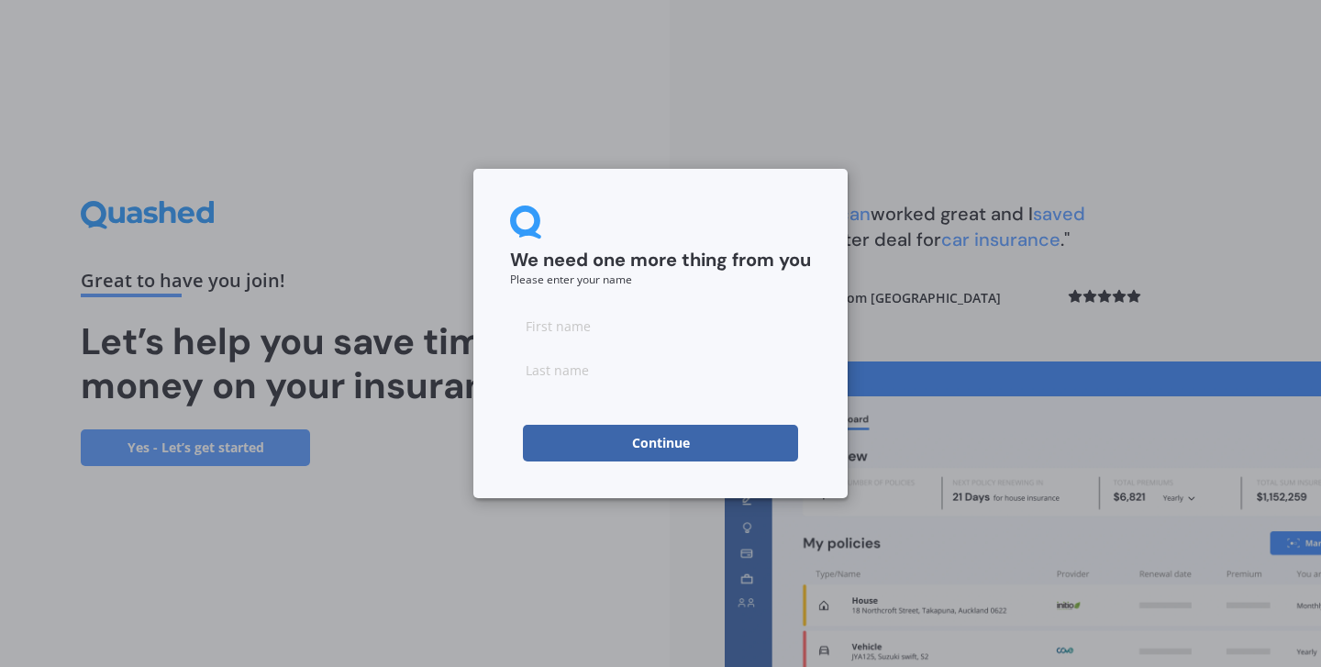
click at [720, 328] on input at bounding box center [660, 325] width 301 height 37
type input "Julie"
click at [636, 373] on input at bounding box center [660, 369] width 301 height 37
type input "Costet"
click at [622, 446] on button "Continue" at bounding box center [660, 443] width 275 height 37
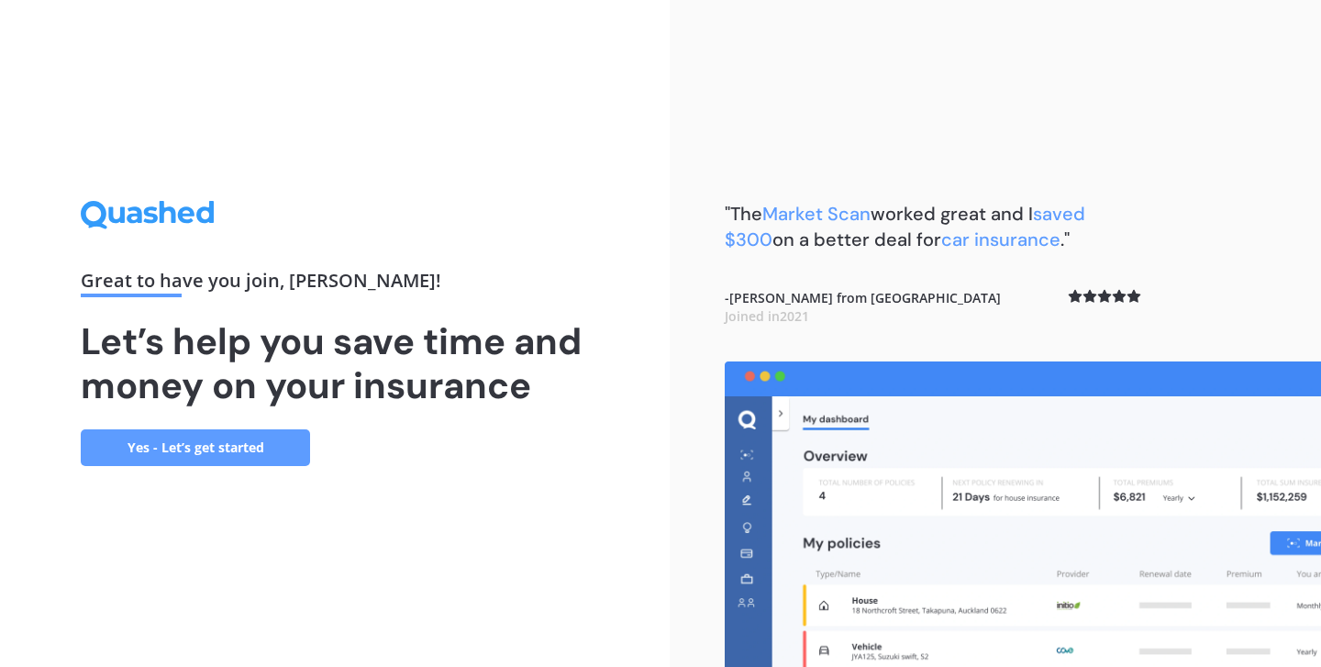
click at [271, 453] on link "Yes - Let’s get started" at bounding box center [195, 447] width 229 height 37
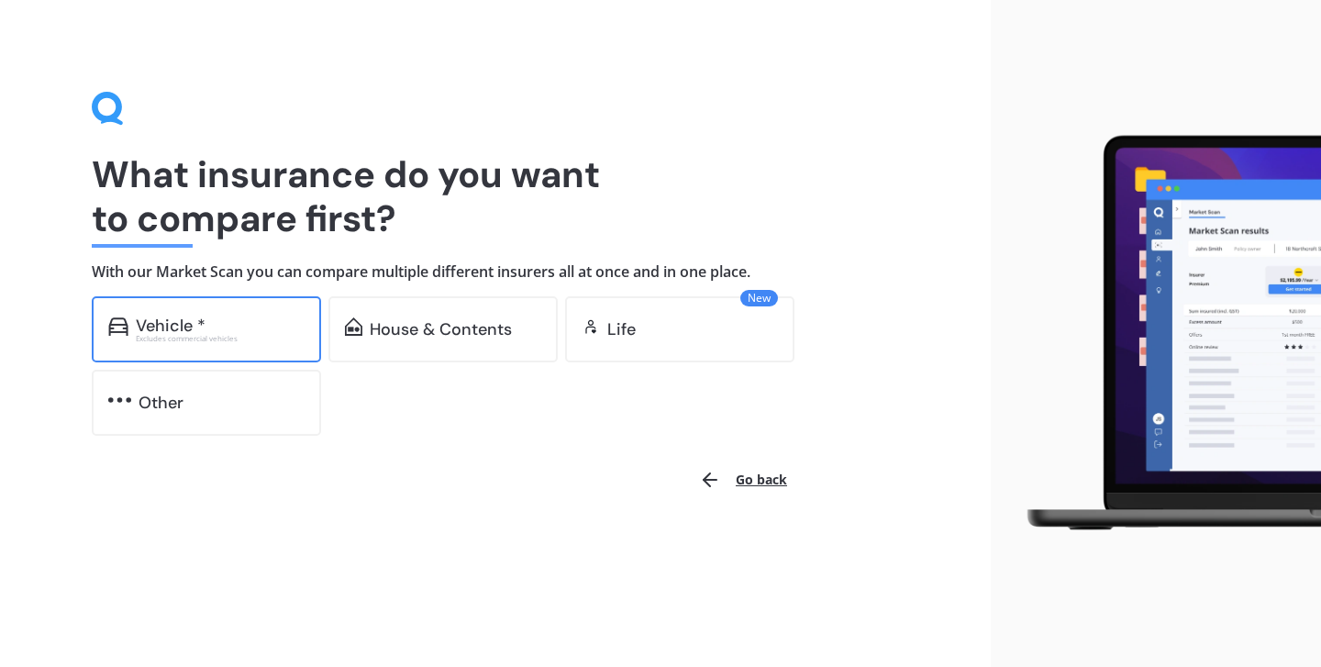
click at [221, 335] on div "Excludes commercial vehicles" at bounding box center [220, 338] width 169 height 7
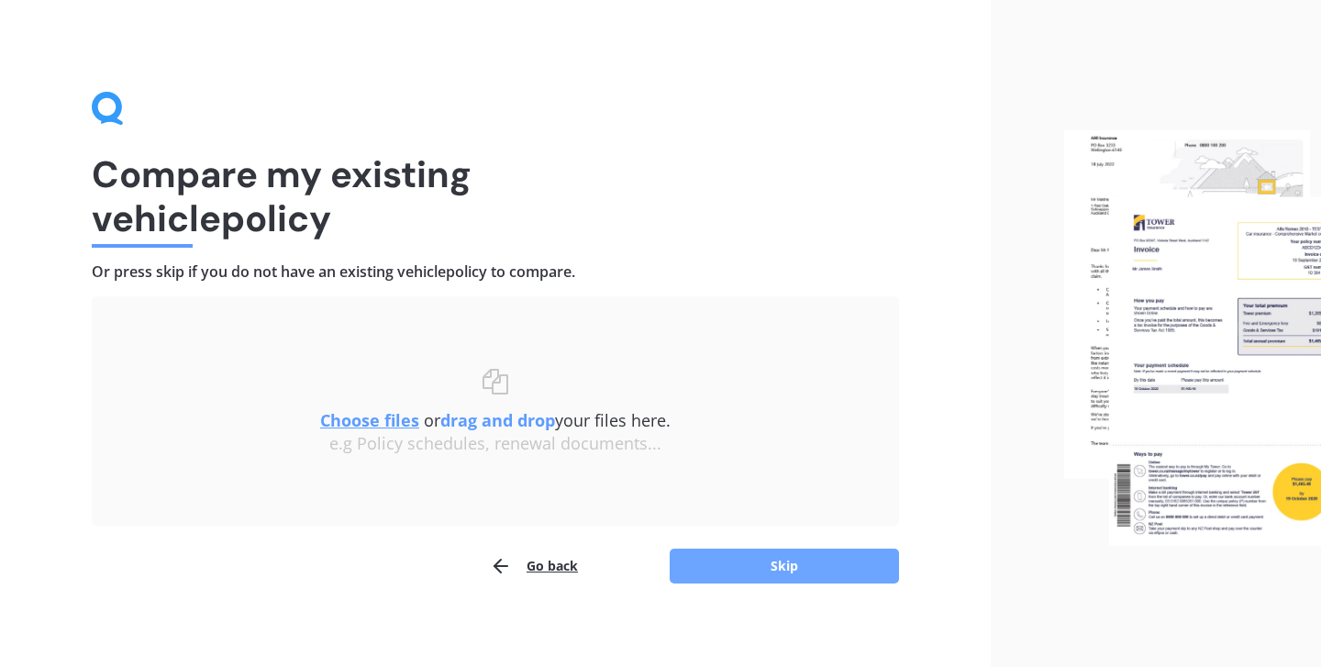
click at [779, 566] on button "Skip" at bounding box center [784, 566] width 229 height 35
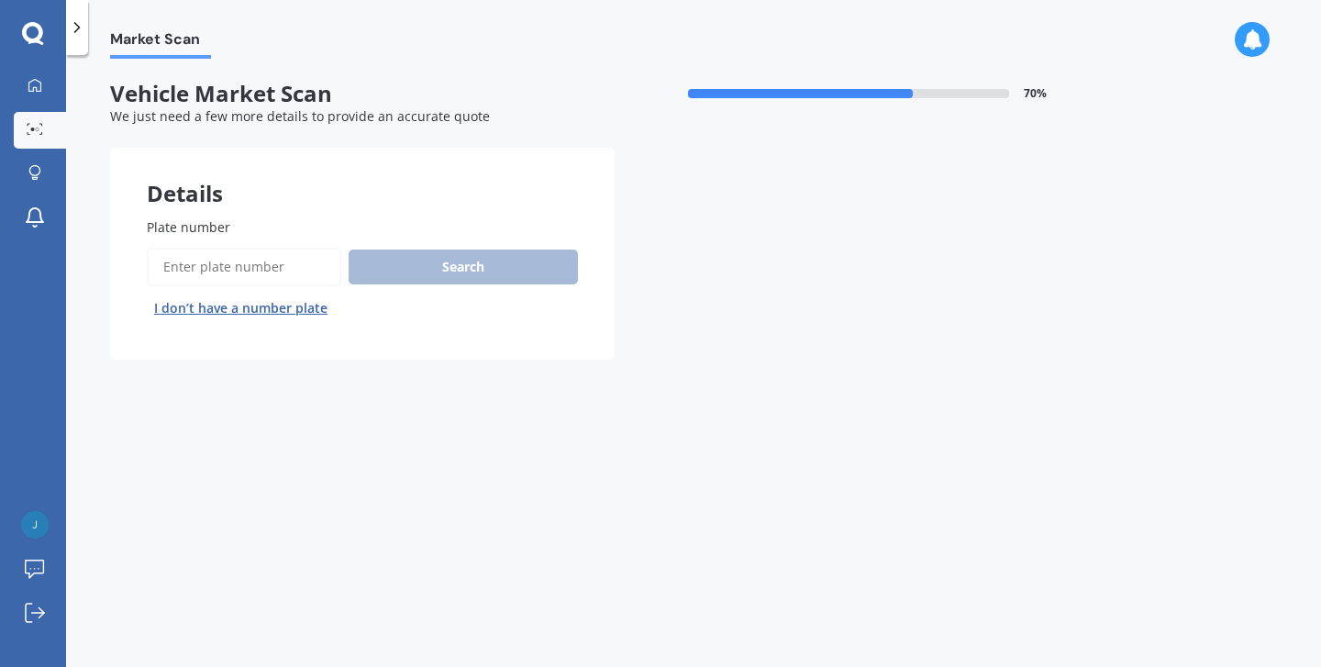
click at [288, 307] on button "I don’t have a number plate" at bounding box center [241, 308] width 188 height 29
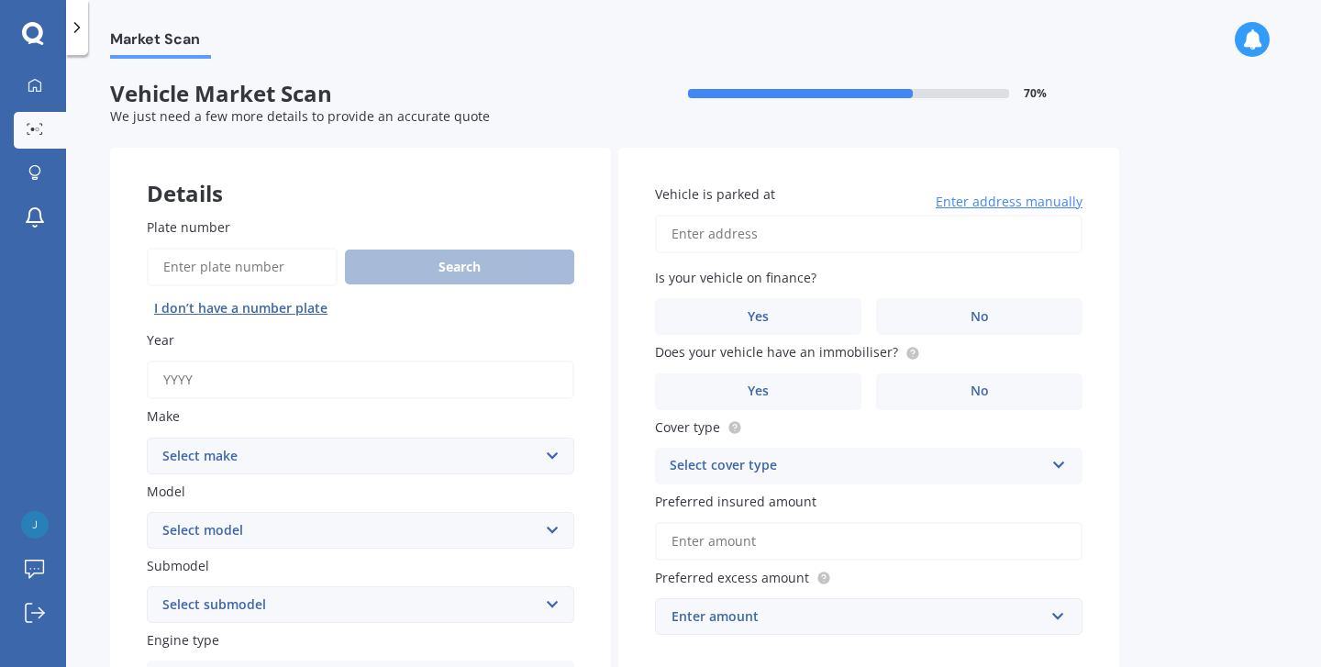
click at [272, 382] on input "Year" at bounding box center [360, 379] width 427 height 39
type input "2015"
select select "TOYOTA"
select select "COROLLA"
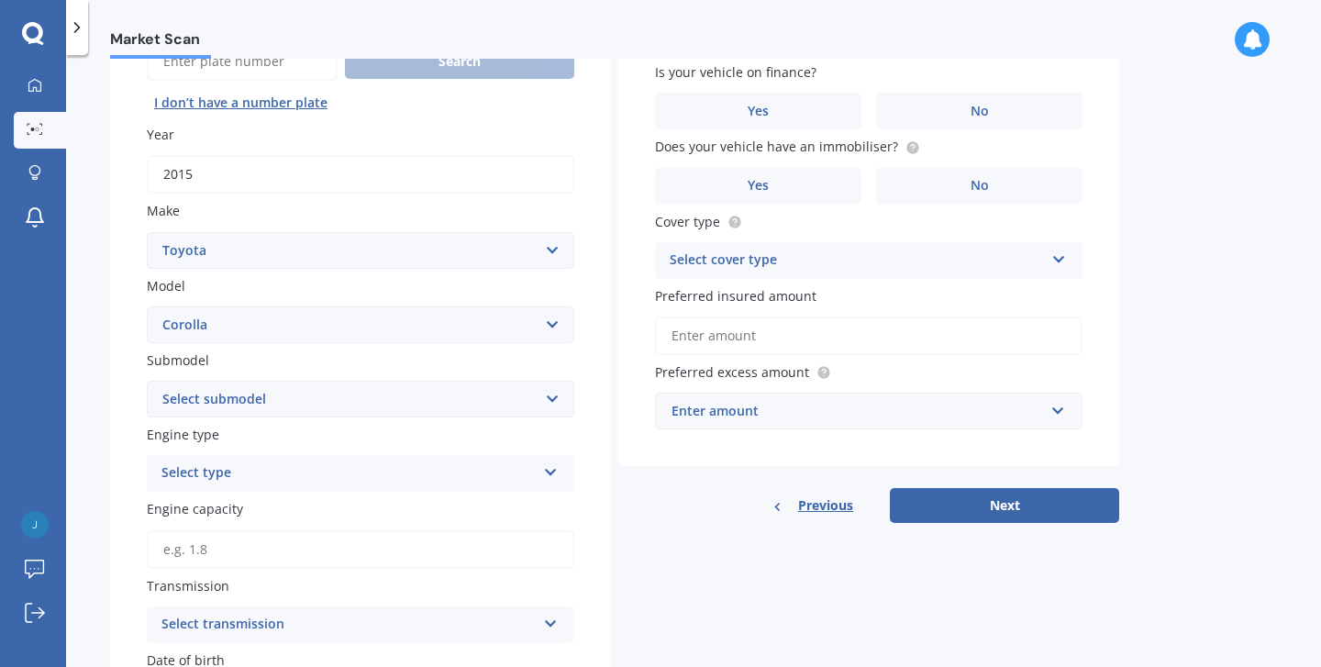
scroll to position [207, 0]
click at [267, 460] on div "Select type" at bounding box center [348, 471] width 374 height 22
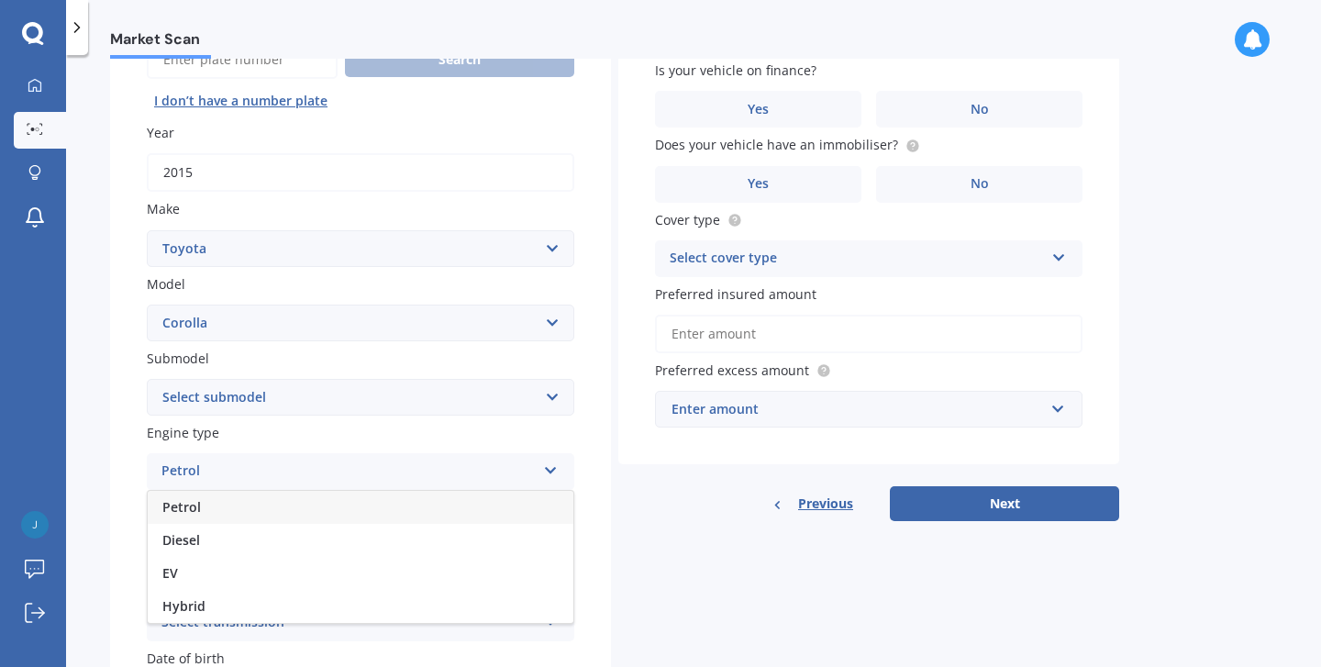
click at [267, 460] on div "Petrol" at bounding box center [348, 471] width 374 height 22
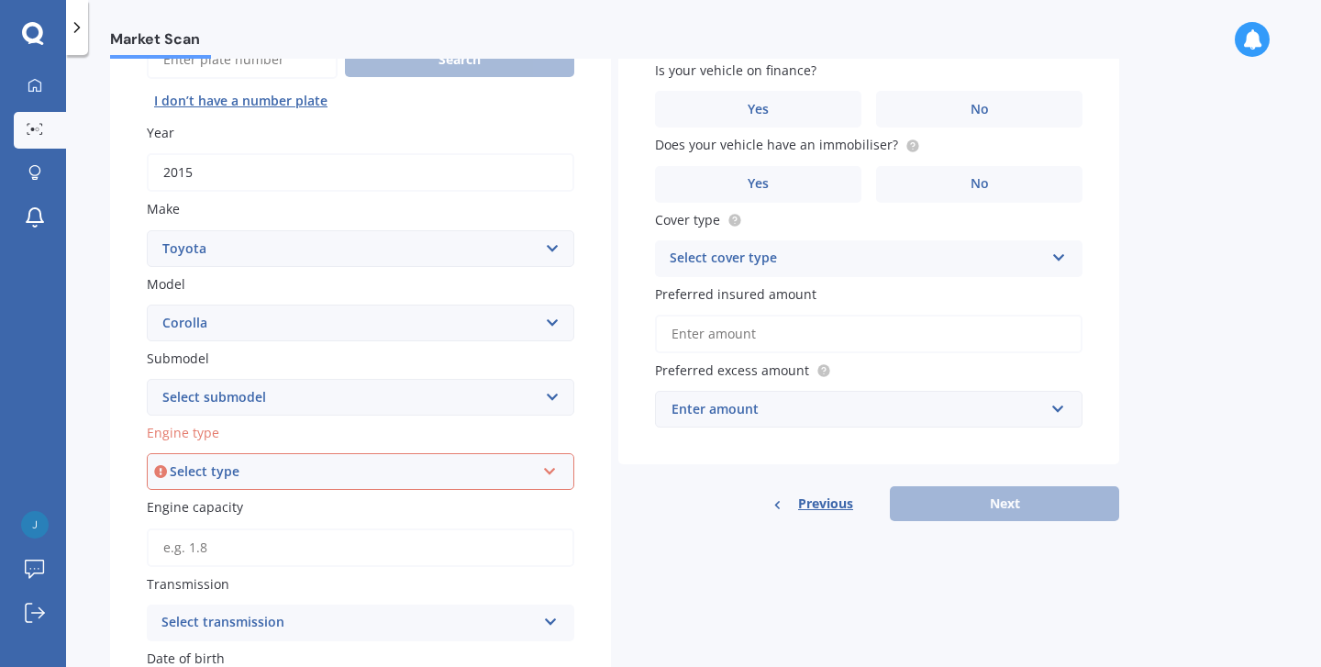
click at [90, 459] on div "Market Scan Vehicle Market Scan 70 % We just need a few more details to provide…" at bounding box center [693, 365] width 1255 height 612
select select "HATCH"
click at [319, 470] on div "Select type" at bounding box center [352, 471] width 365 height 20
click at [290, 500] on div "Petrol" at bounding box center [361, 506] width 424 height 33
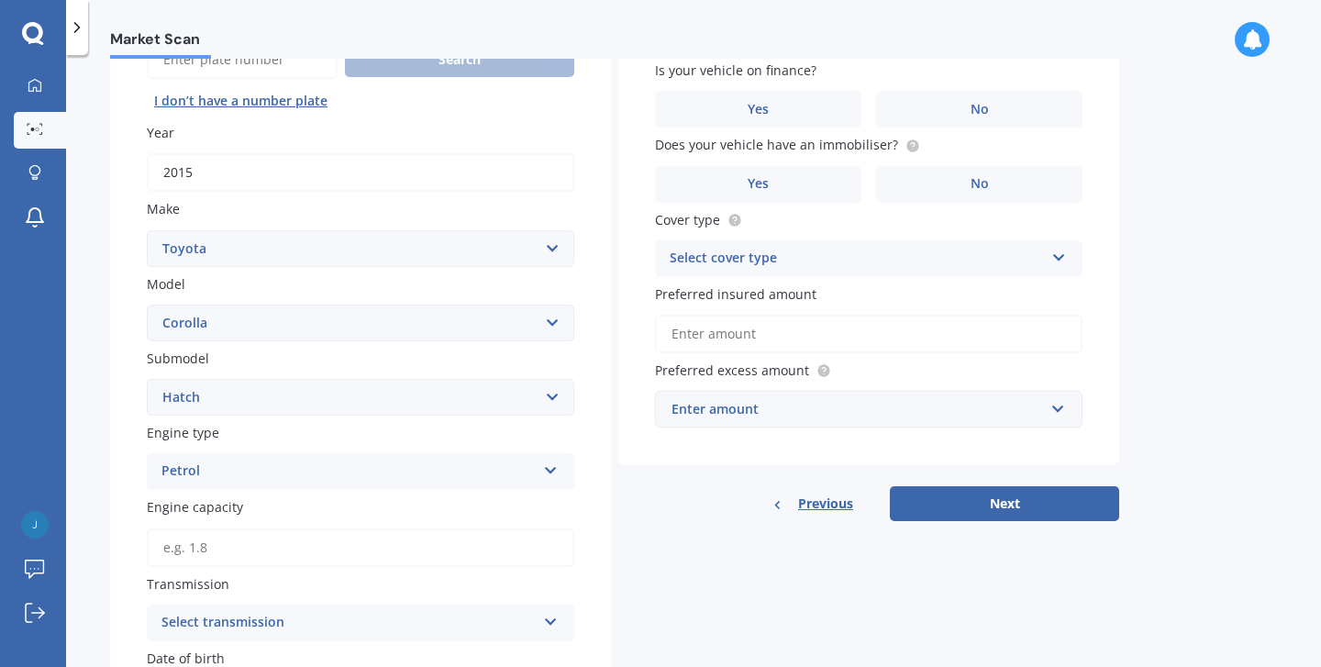
click at [260, 537] on input "Engine capacity" at bounding box center [360, 547] width 427 height 39
type input "1.8"
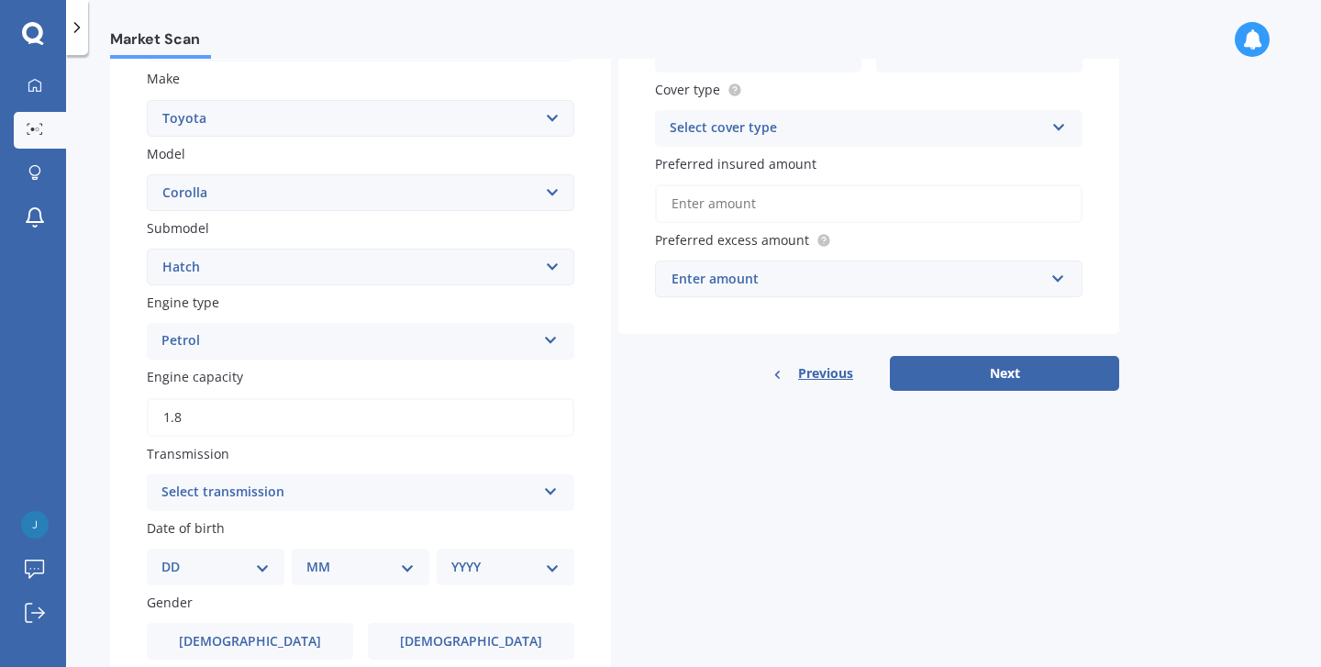
scroll to position [349, 0]
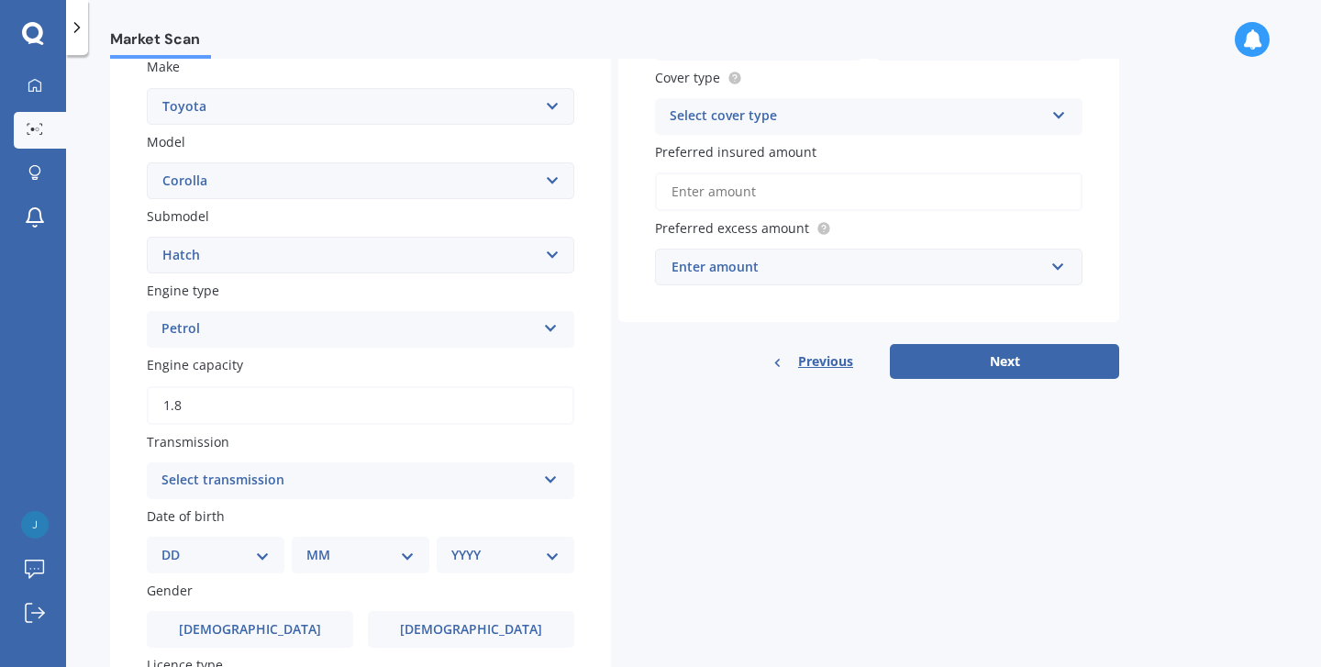
click at [255, 470] on div "Select transmission" at bounding box center [348, 481] width 374 height 22
click at [233, 515] on div "Auto" at bounding box center [361, 516] width 426 height 33
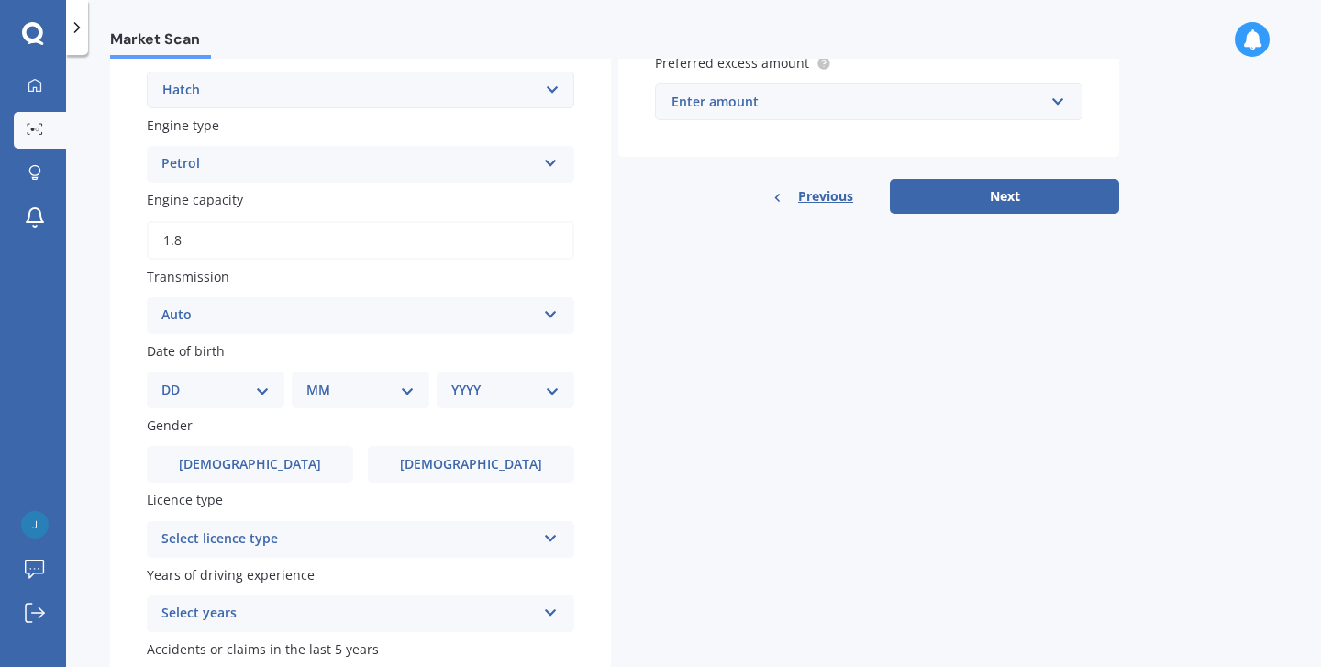
scroll to position [514, 0]
select select "06"
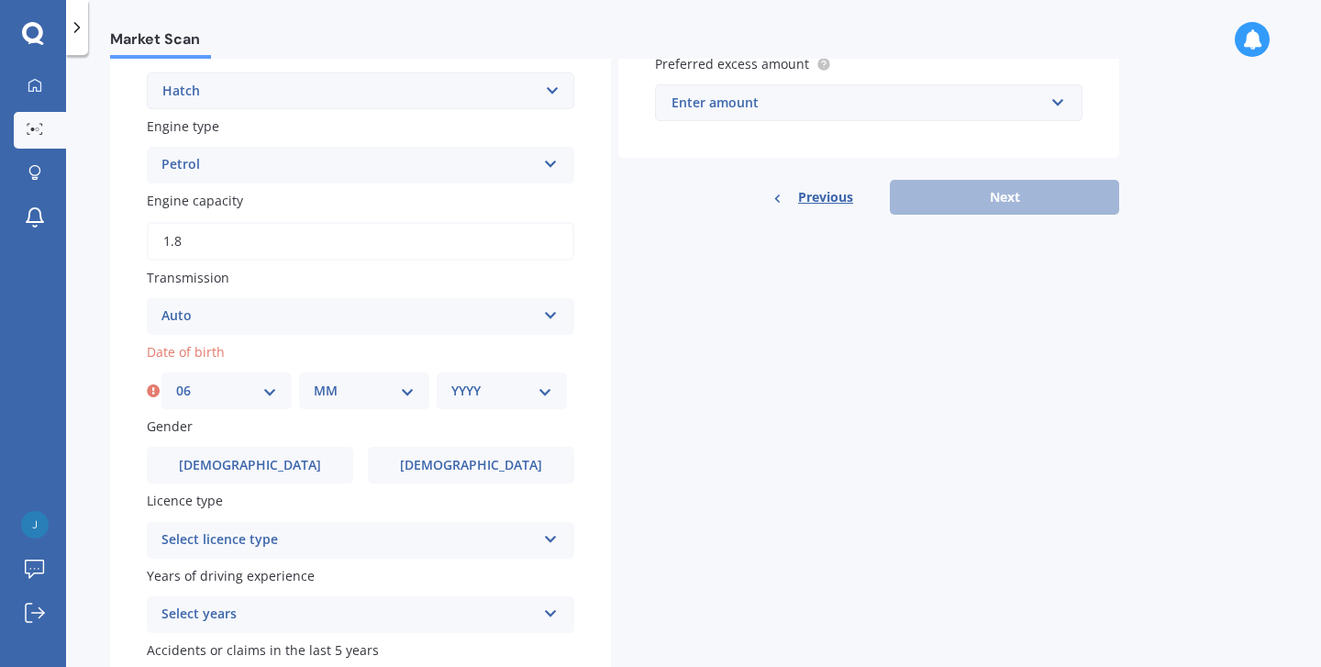
click at [329, 396] on div "MM 01 02 03 04 05 06 07 08 09 10 11 12" at bounding box center [364, 390] width 130 height 37
click at [419, 383] on div "MM 01 02 03 04 05 06 07 08 09 10 11 12" at bounding box center [364, 390] width 130 height 37
select select "08"
select select "1993"
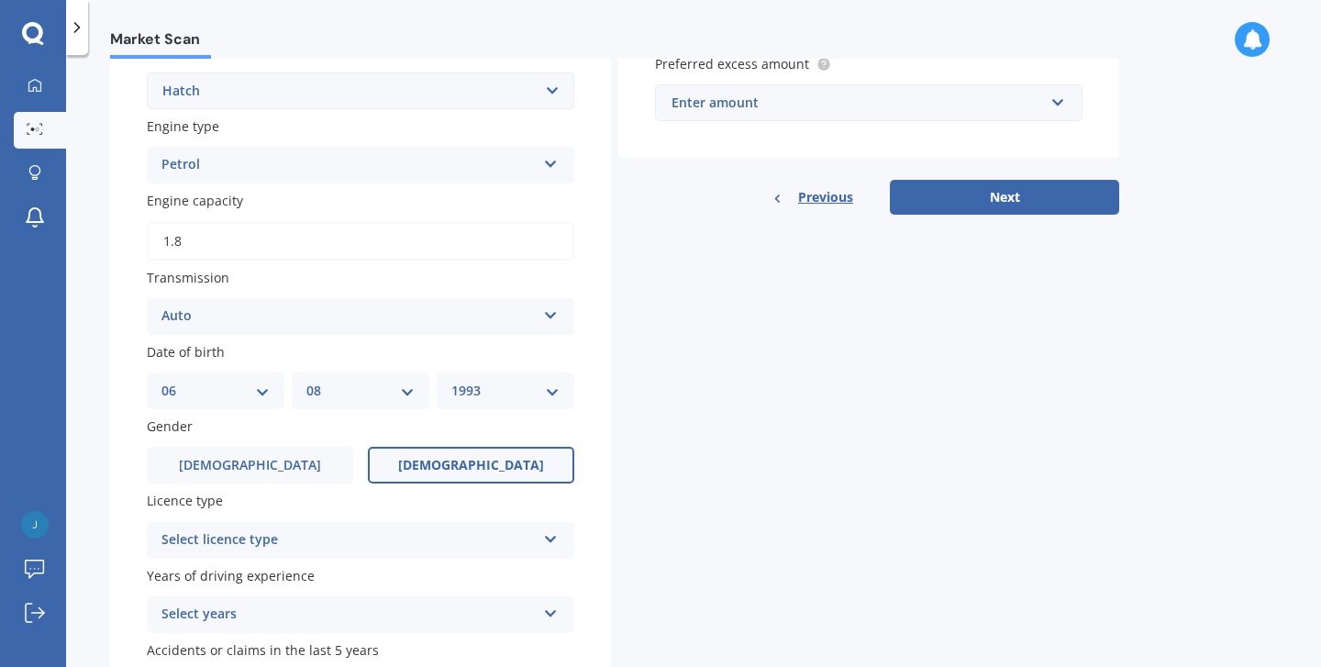
click at [443, 463] on label "Female" at bounding box center [471, 465] width 206 height 37
click at [0, 0] on input "Female" at bounding box center [0, 0] width 0 height 0
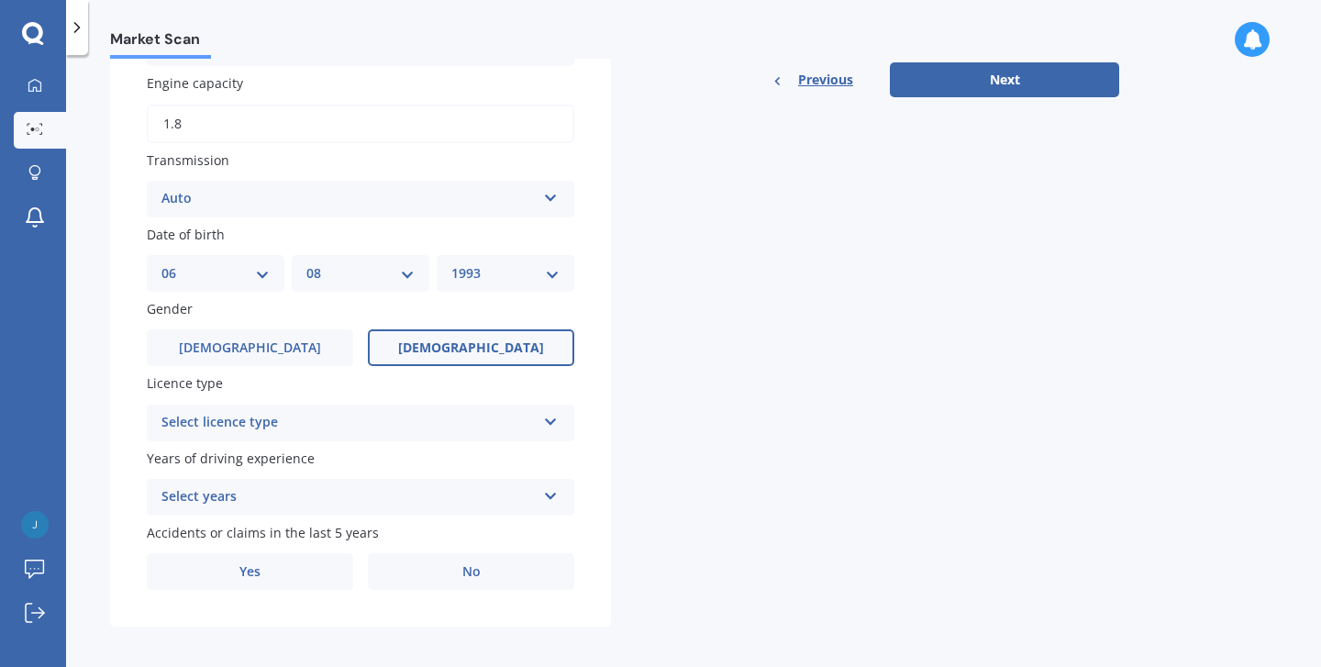
scroll to position [630, 0]
click at [421, 413] on div "Select licence type" at bounding box center [348, 424] width 374 height 22
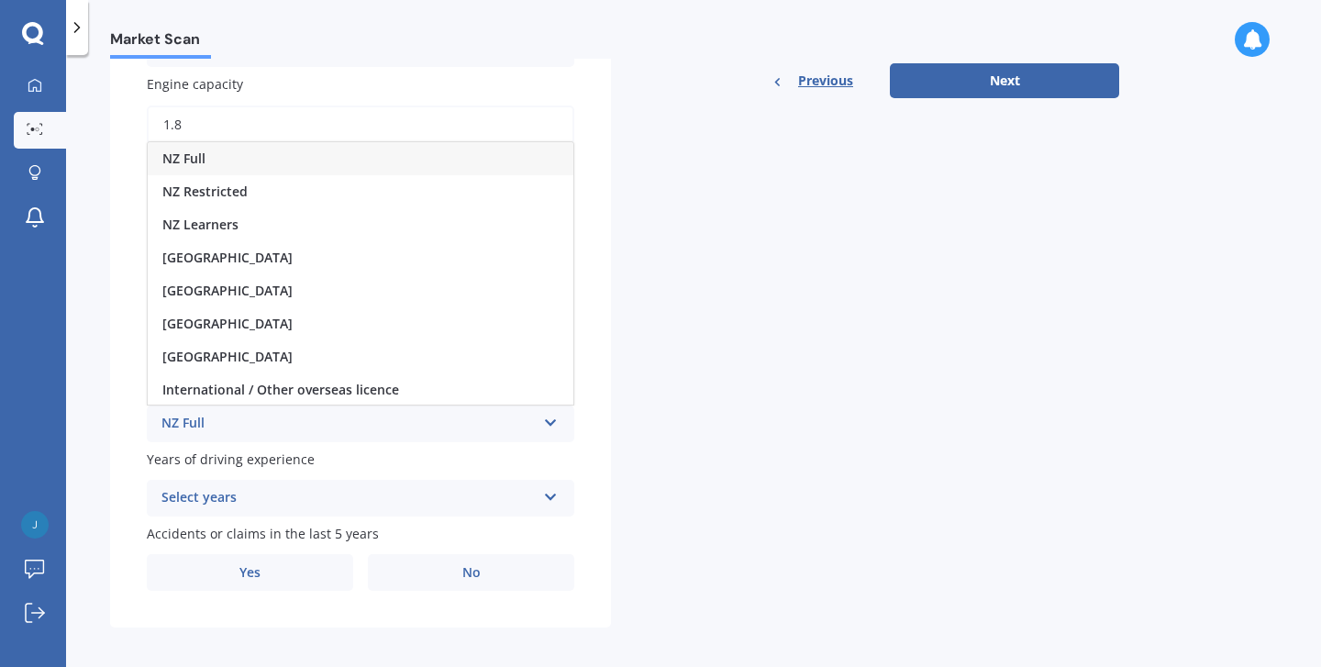
click at [330, 146] on div "NZ Full" at bounding box center [361, 158] width 426 height 33
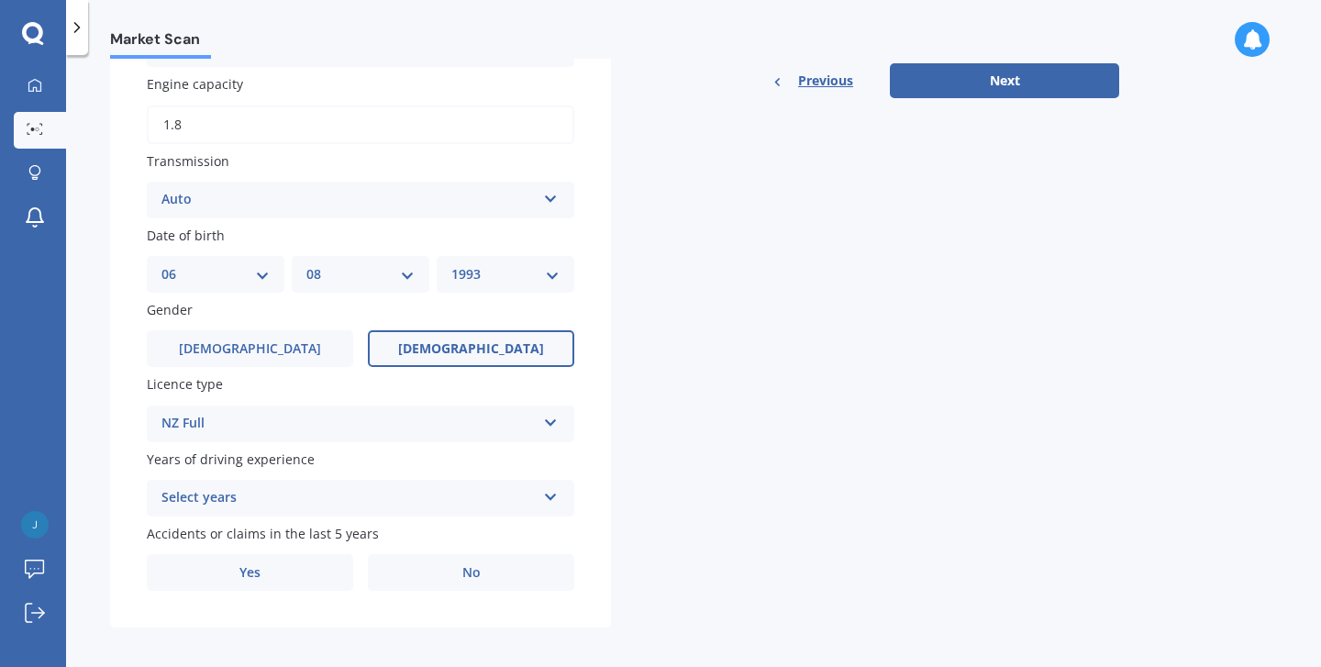
click at [291, 487] on div "Select years" at bounding box center [348, 498] width 374 height 22
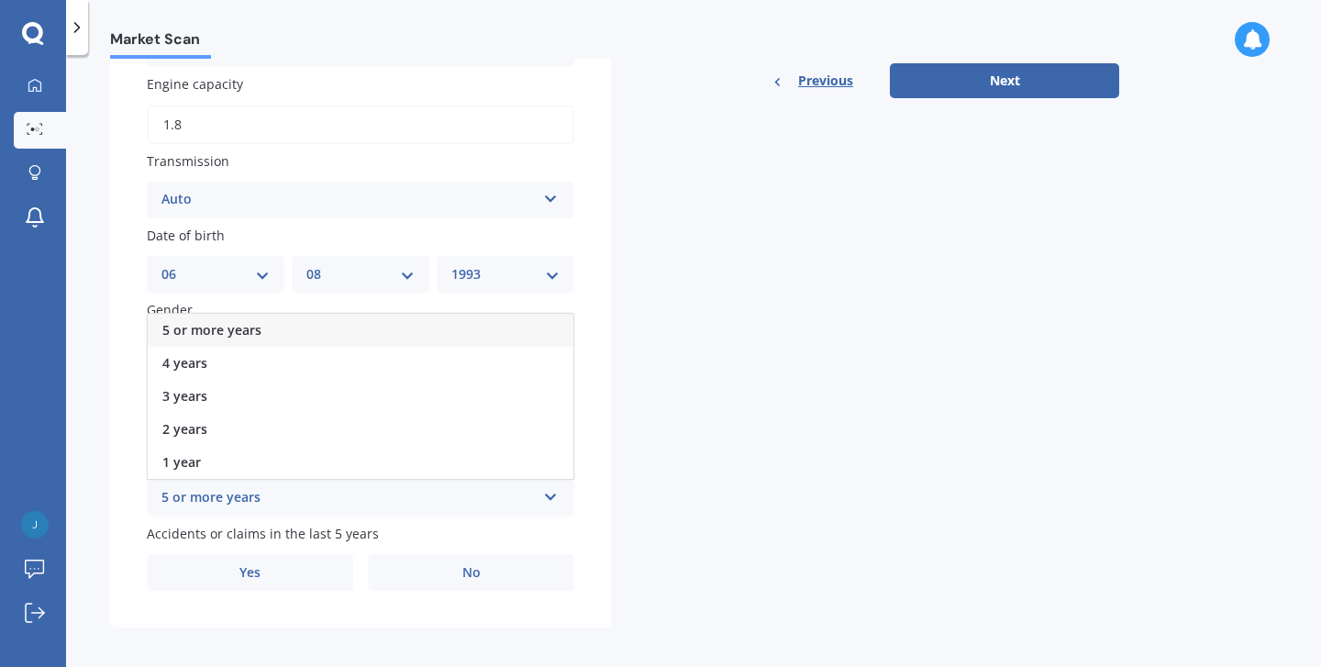
click at [277, 327] on div "5 or more years" at bounding box center [361, 330] width 426 height 33
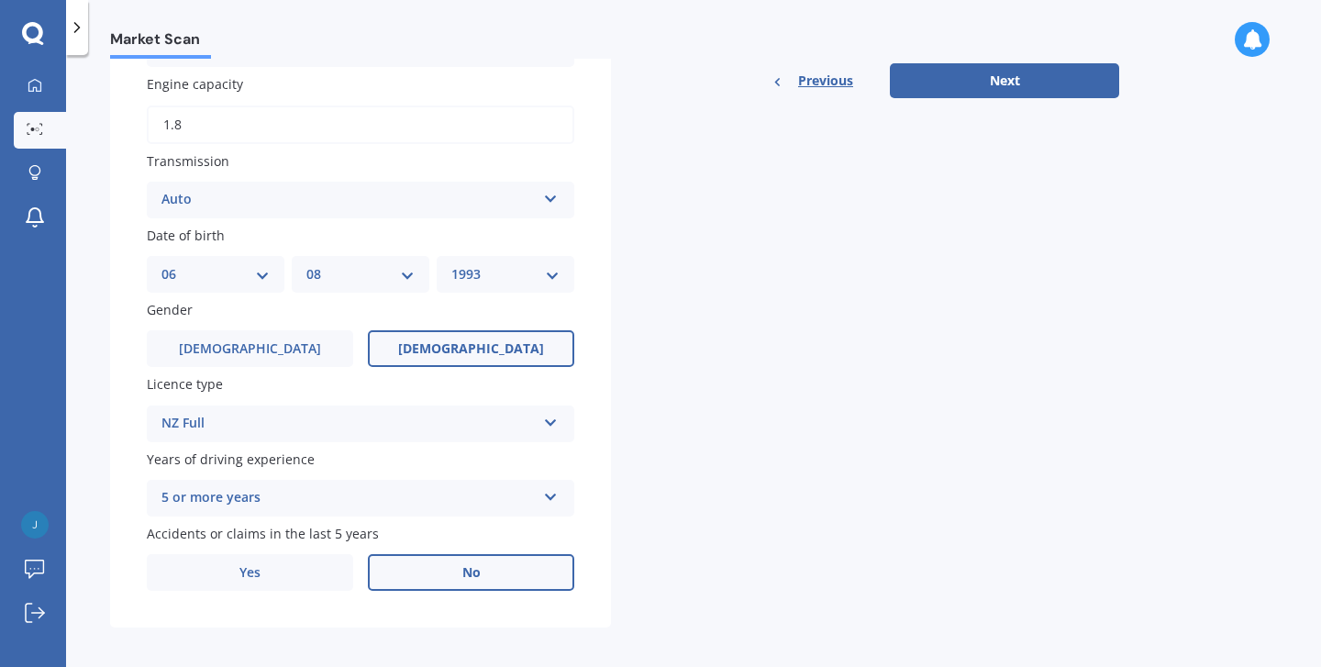
click at [427, 566] on label "No" at bounding box center [471, 572] width 206 height 37
click at [0, 0] on input "No" at bounding box center [0, 0] width 0 height 0
click at [1059, 80] on button "Next" at bounding box center [1004, 80] width 229 height 35
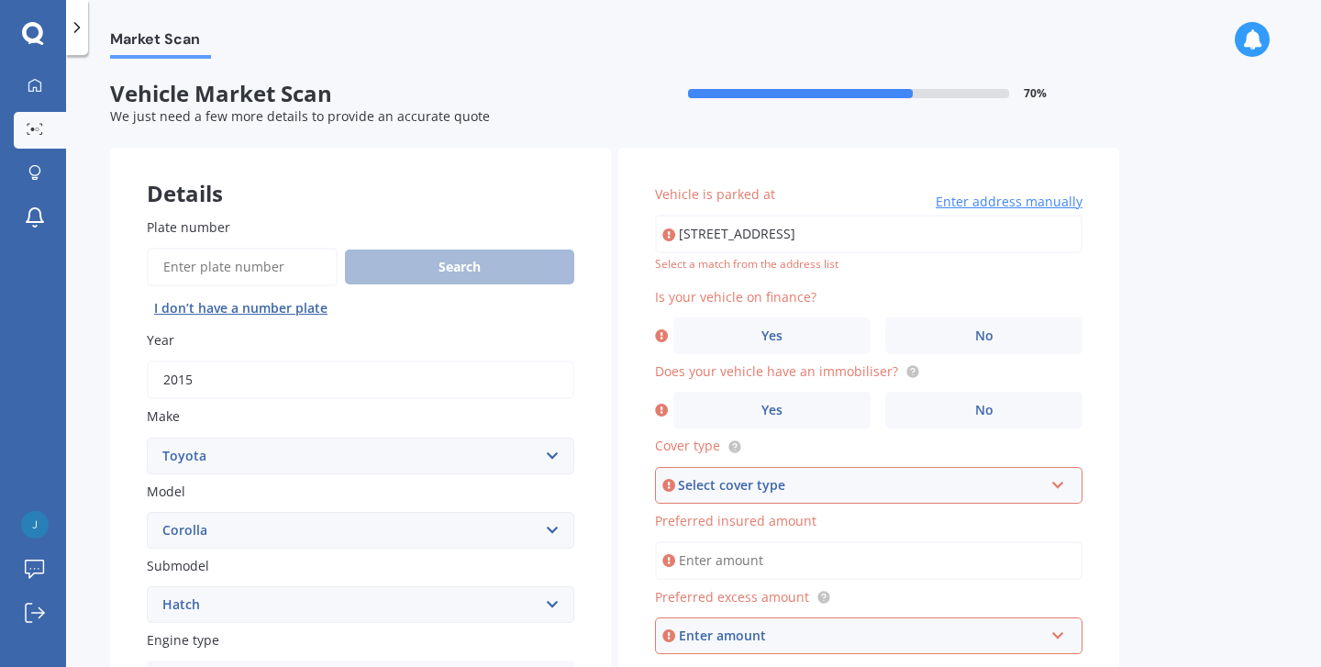
type input "101 Kings Drive, Wānaka 9305"
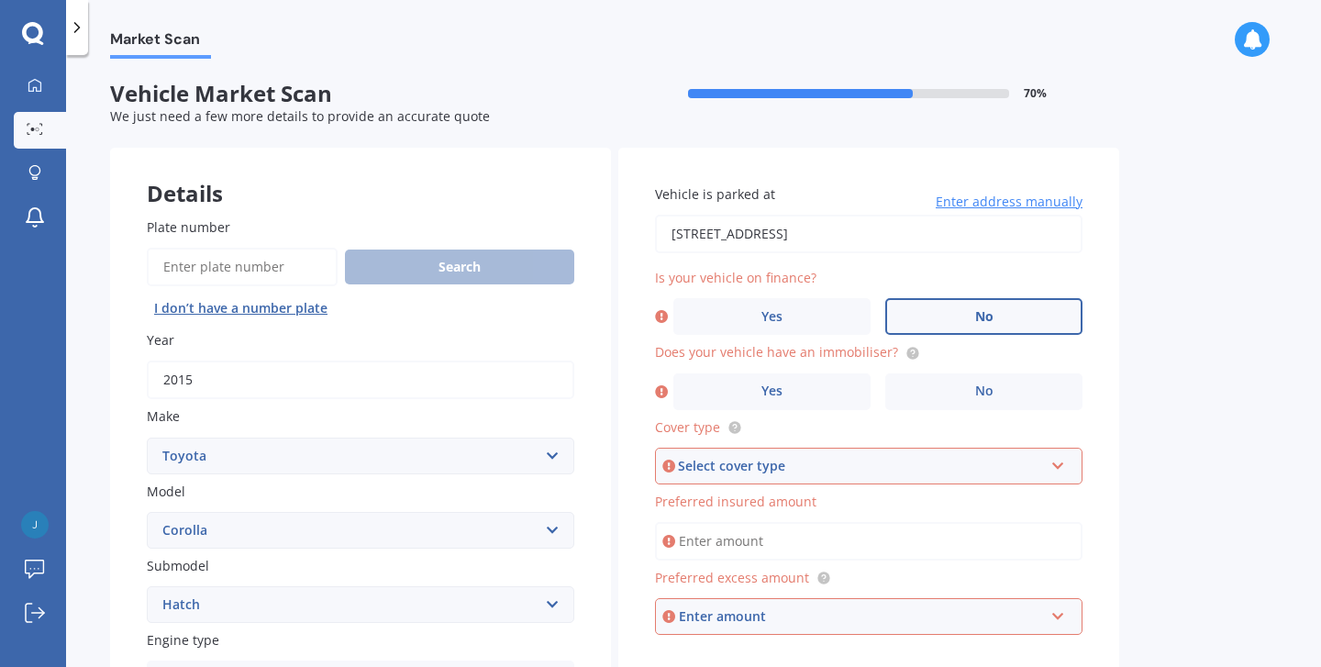
click at [965, 308] on label "No" at bounding box center [983, 316] width 197 height 37
click at [0, 0] on input "No" at bounding box center [0, 0] width 0 height 0
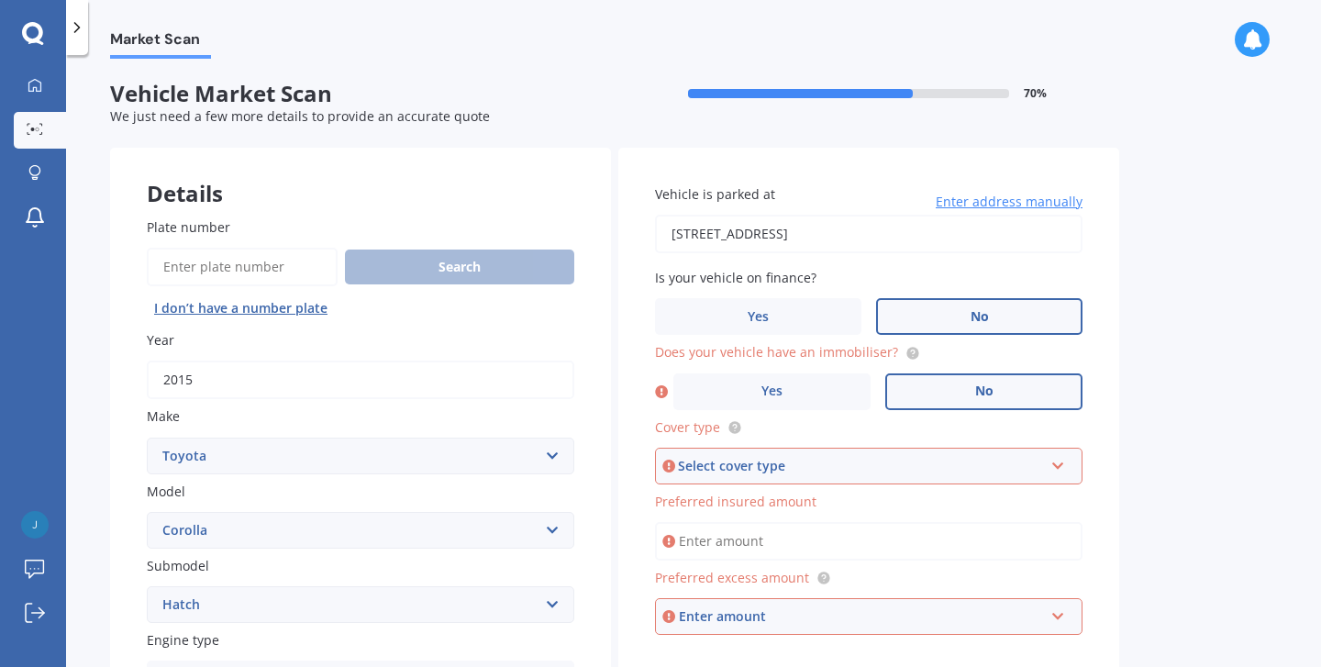
click at [978, 386] on span "No" at bounding box center [984, 391] width 18 height 16
click at [0, 0] on input "No" at bounding box center [0, 0] width 0 height 0
click at [949, 461] on div "Select cover type" at bounding box center [860, 466] width 365 height 20
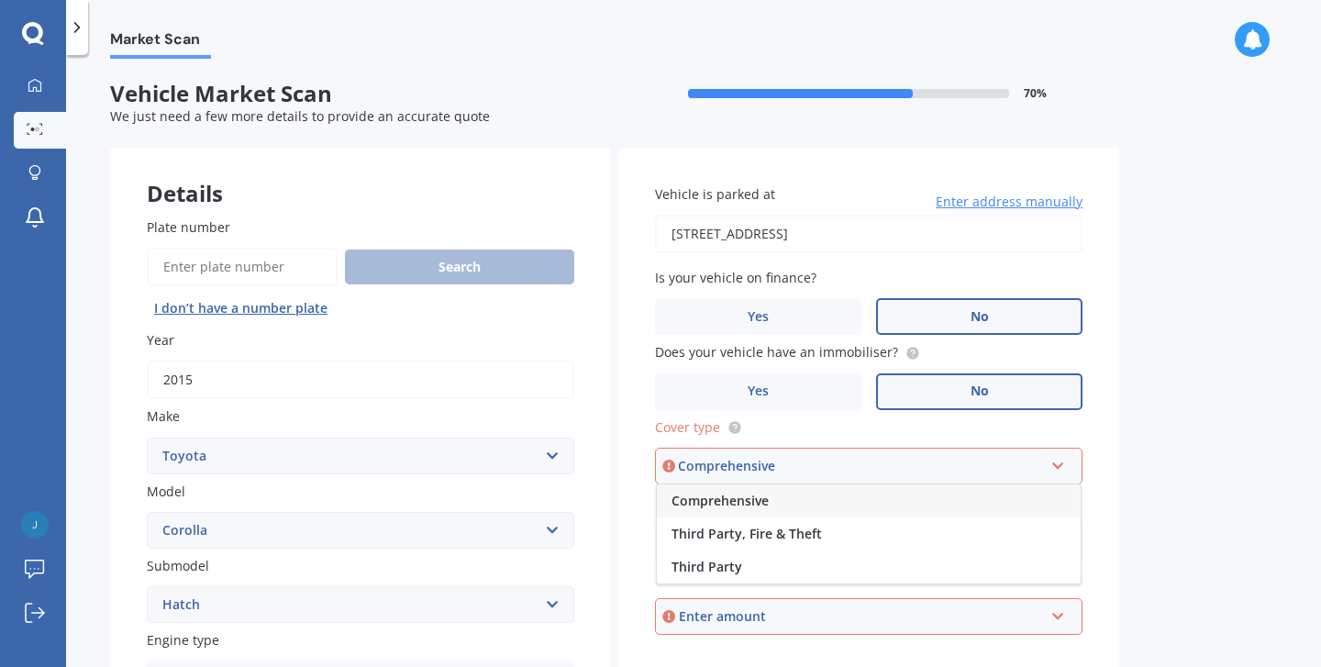
click at [936, 493] on div "Comprehensive" at bounding box center [869, 500] width 424 height 33
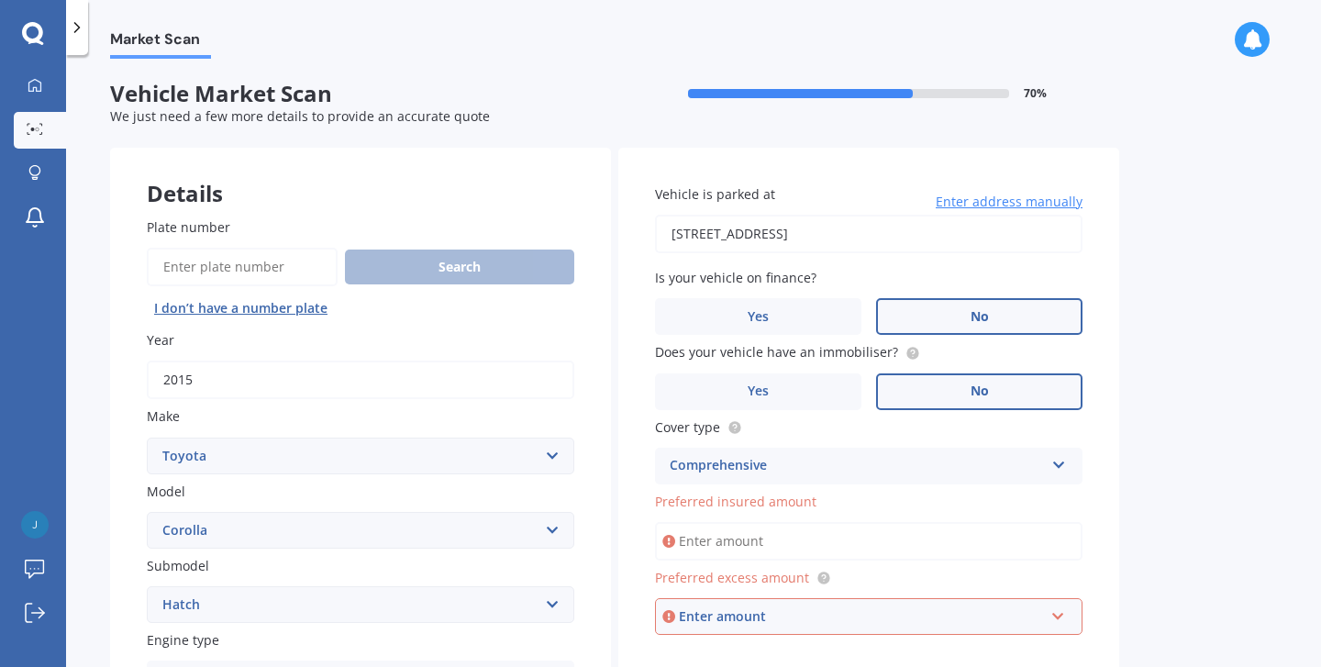
scroll to position [91, 0]
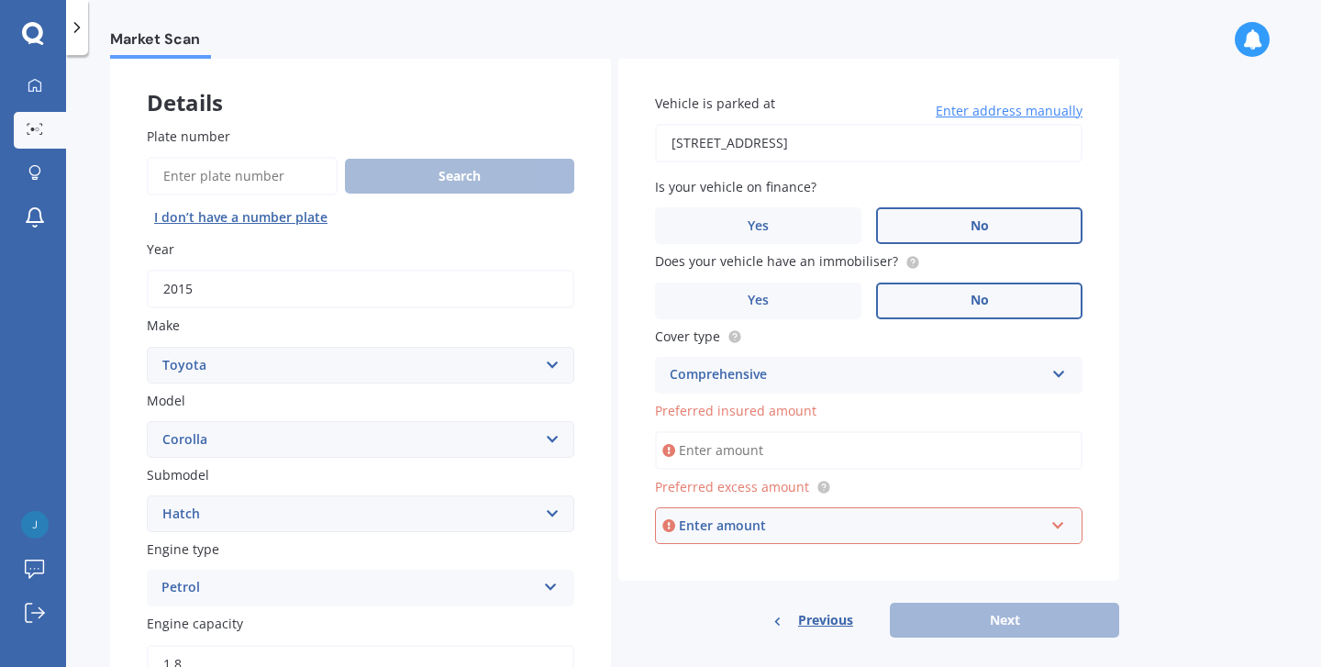
click at [889, 444] on input "Preferred insured amount" at bounding box center [868, 450] width 427 height 39
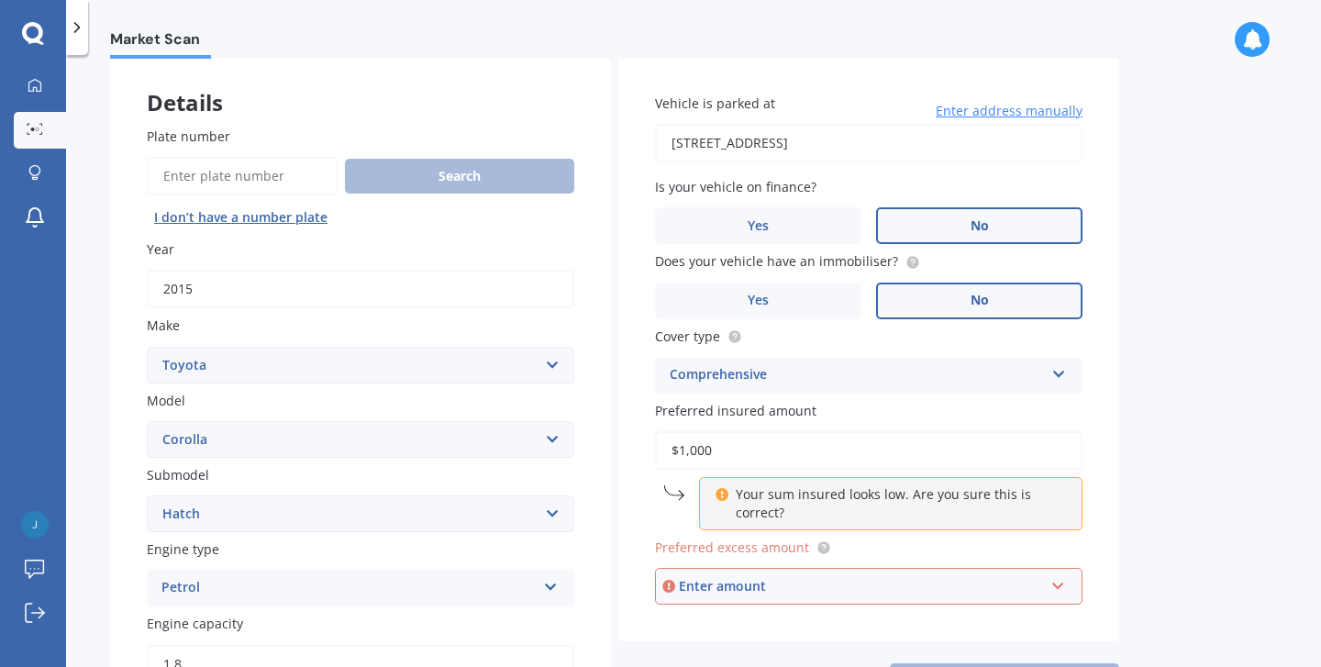
type input "$10,000"
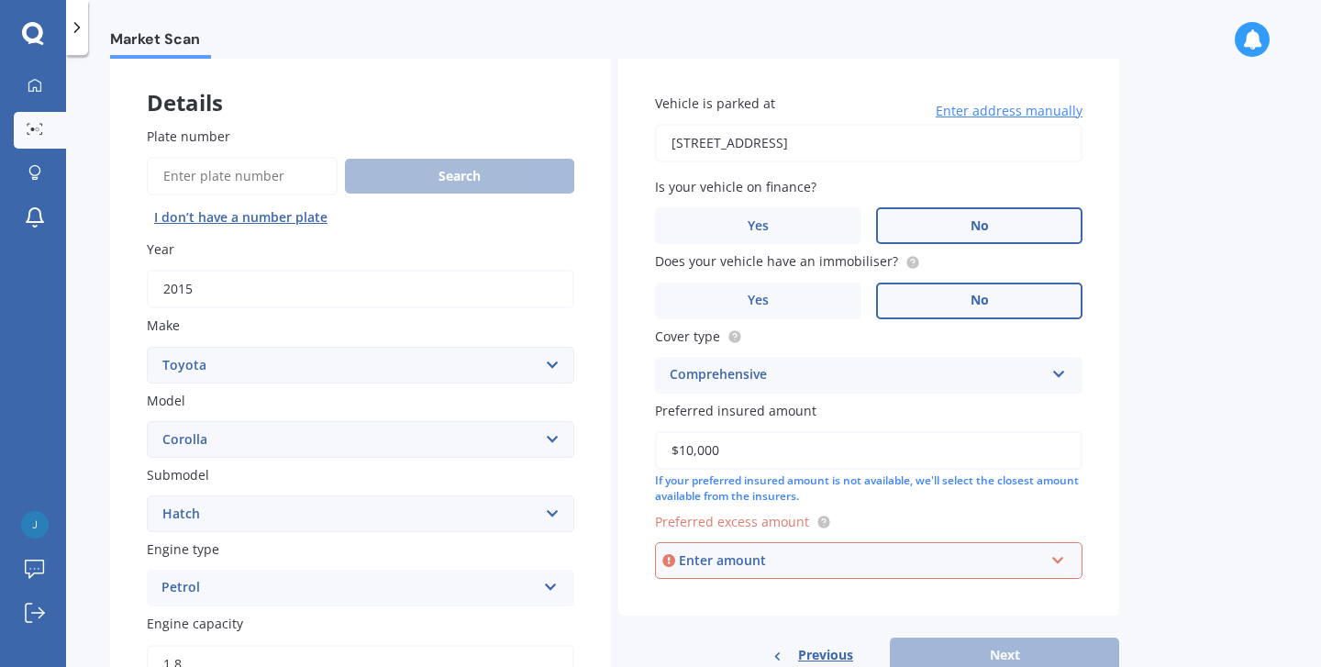
click at [900, 554] on div "Enter amount" at bounding box center [861, 560] width 365 height 20
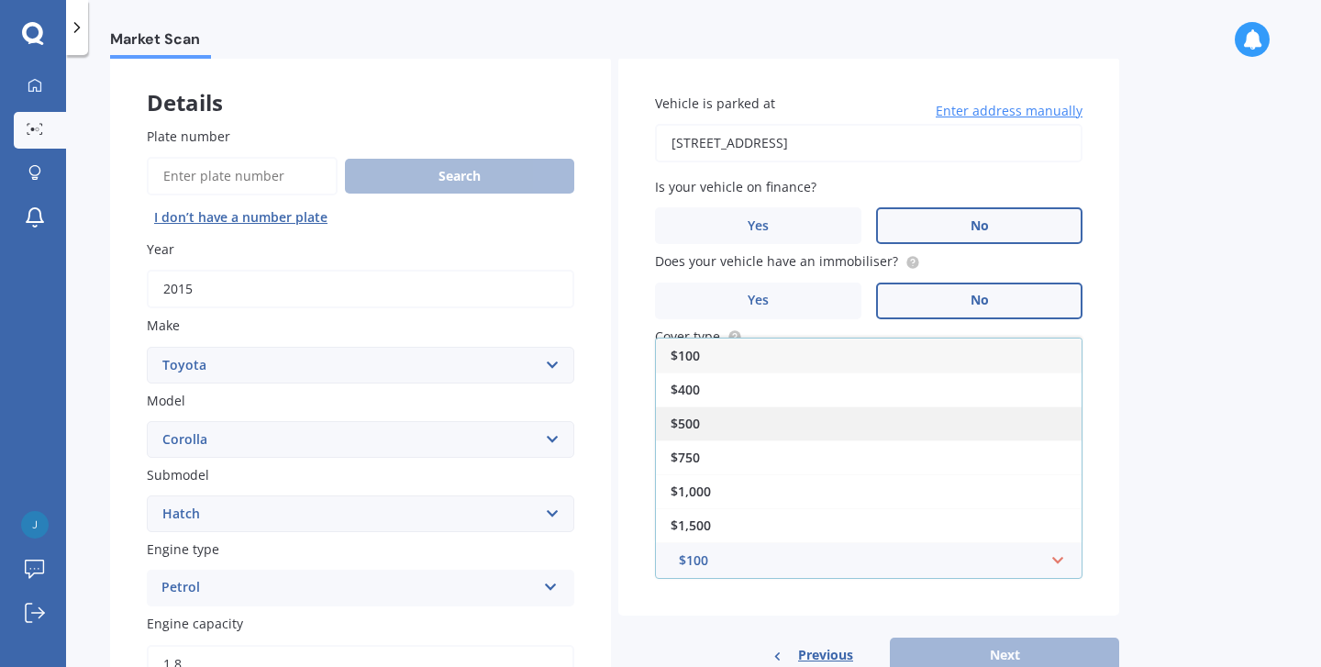
click at [870, 407] on div "$500" at bounding box center [869, 423] width 426 height 34
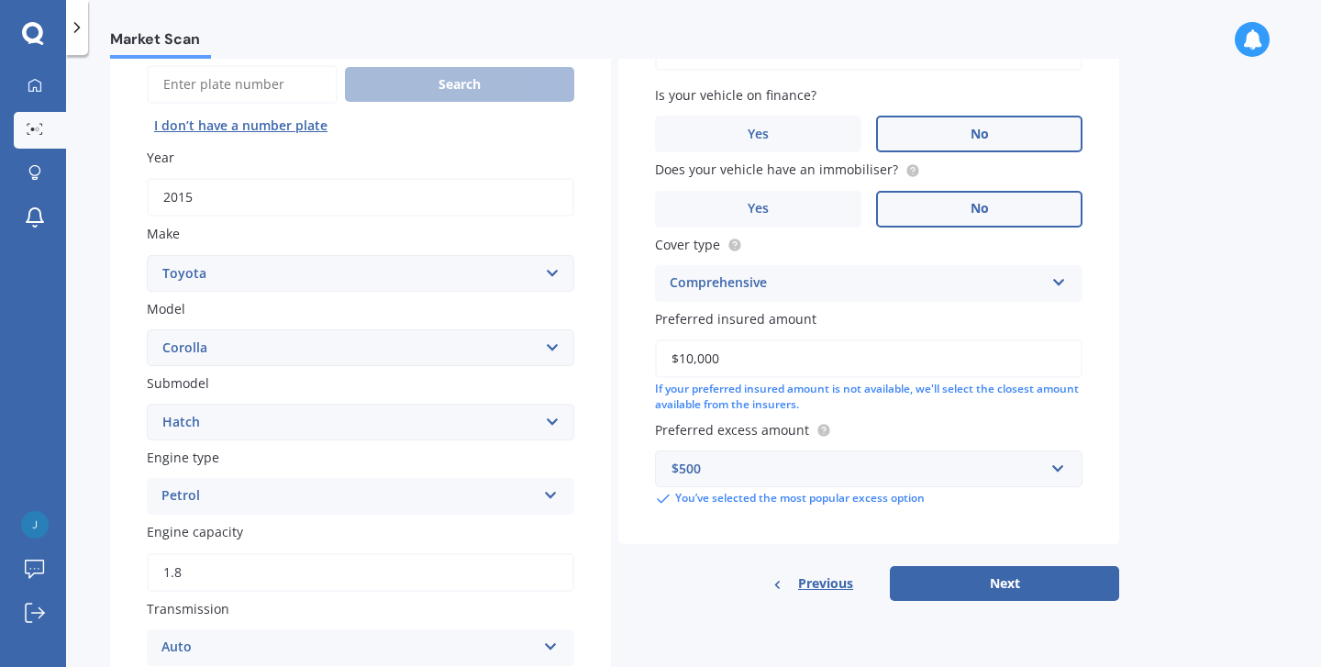
scroll to position [207, 0]
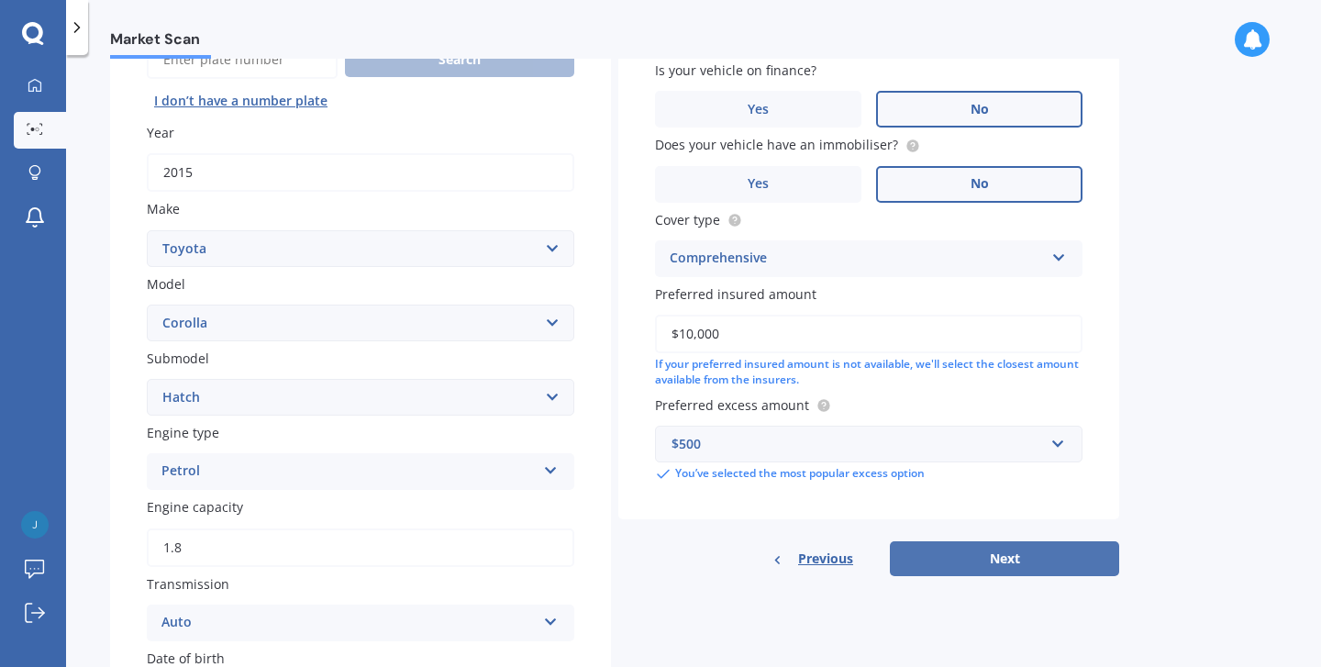
click at [996, 554] on button "Next" at bounding box center [1004, 558] width 229 height 35
select select "06"
select select "08"
select select "1993"
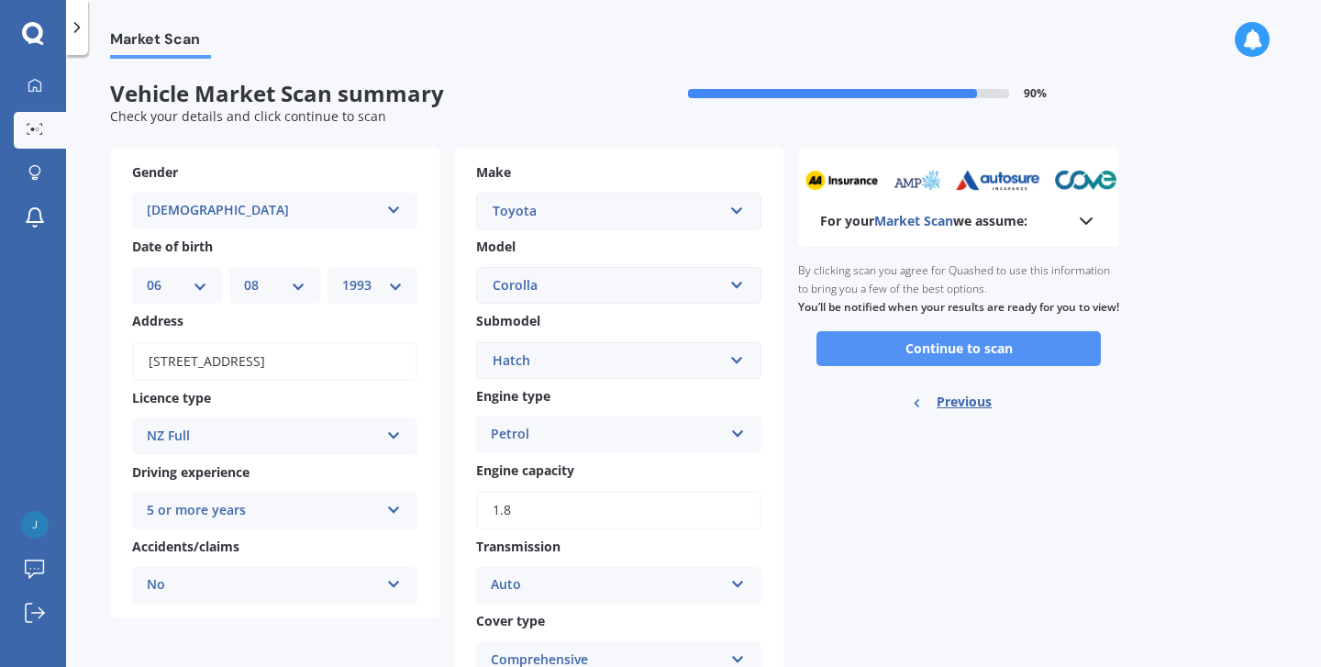
scroll to position [0, 0]
click at [945, 360] on button "Continue to scan" at bounding box center [958, 348] width 284 height 35
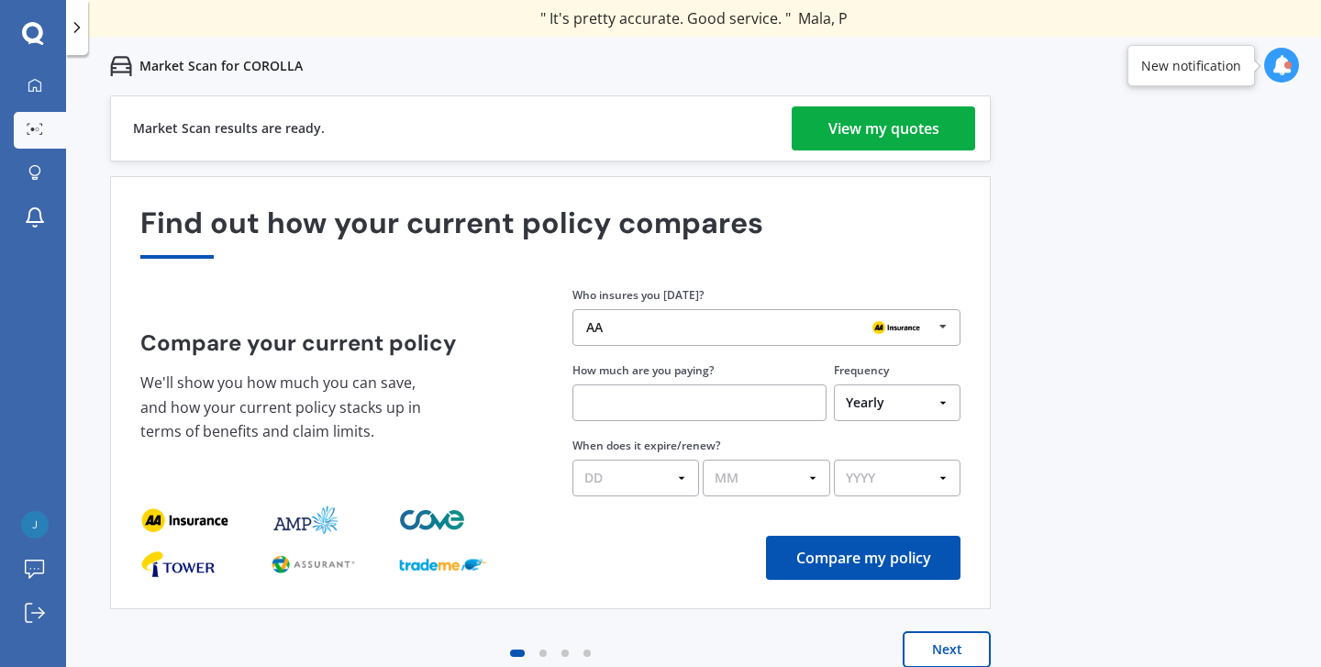
click at [826, 128] on link "View my quotes" at bounding box center [883, 128] width 183 height 44
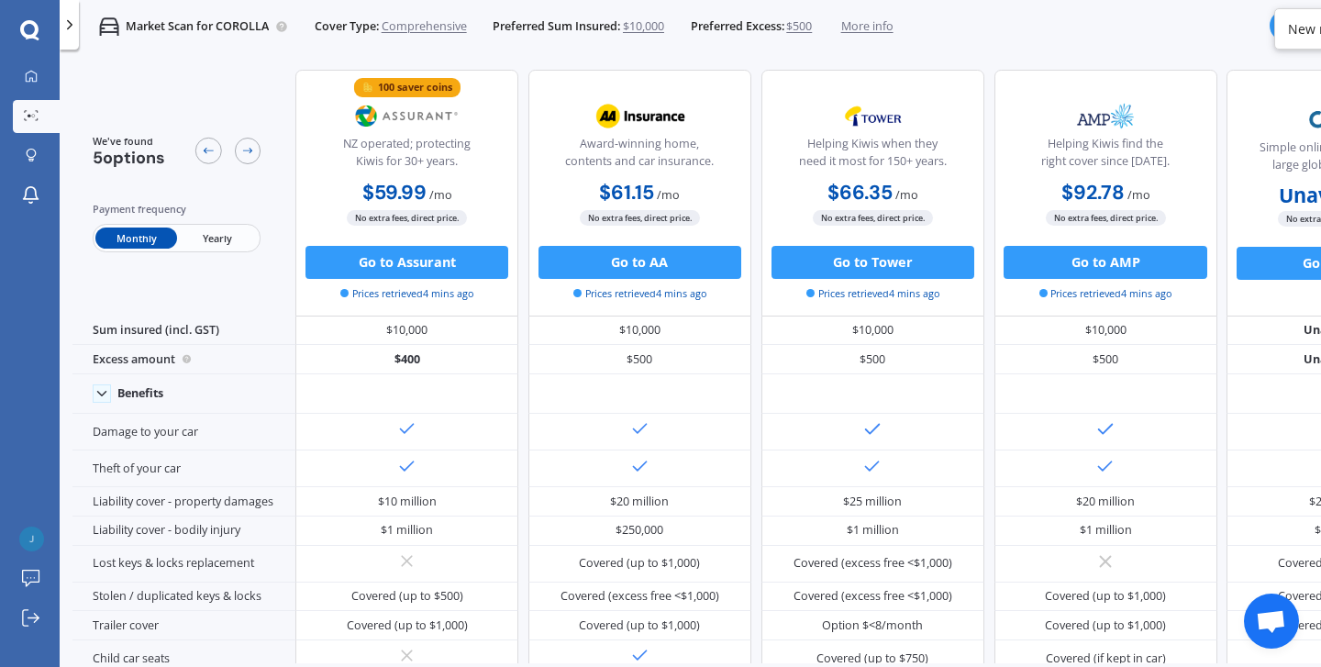
scroll to position [0, 1]
click at [227, 242] on span "Yearly" at bounding box center [217, 237] width 81 height 21
click at [139, 238] on span "Monthly" at bounding box center [135, 237] width 81 height 21
click at [212, 238] on span "Yearly" at bounding box center [217, 237] width 81 height 21
click at [128, 240] on span "Monthly" at bounding box center [135, 237] width 81 height 21
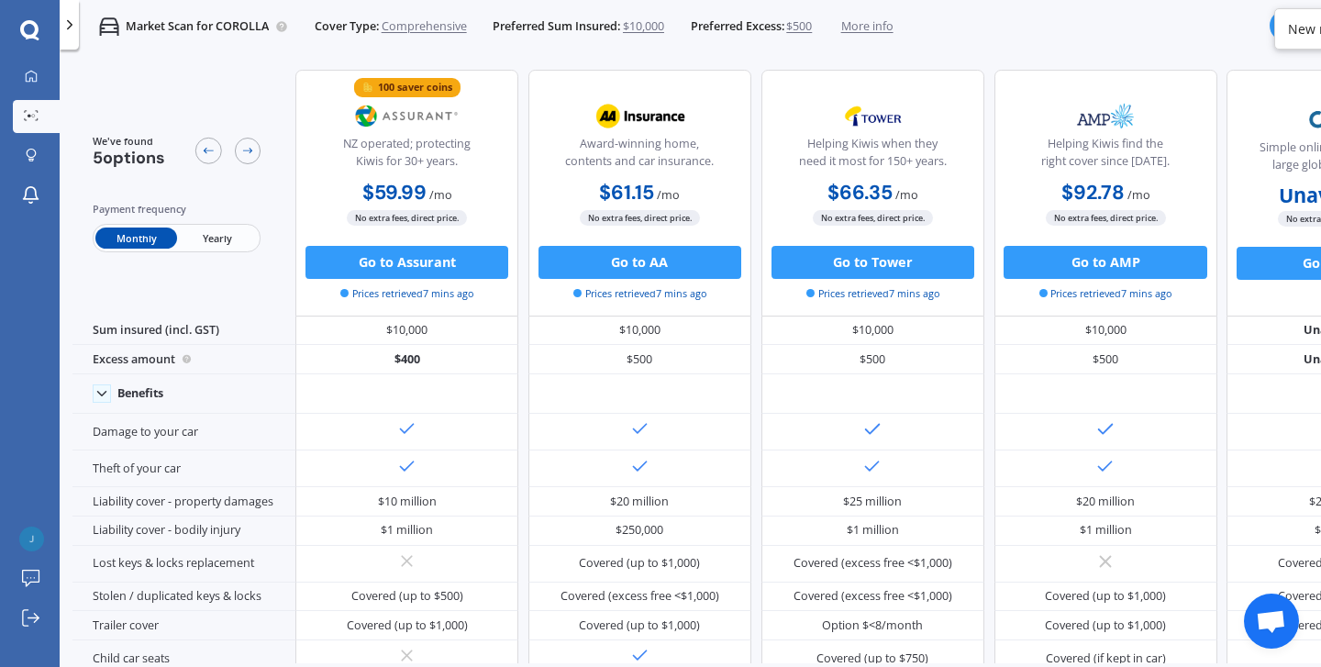
click at [405, 29] on span "Comprehensive" at bounding box center [424, 26] width 85 height 17
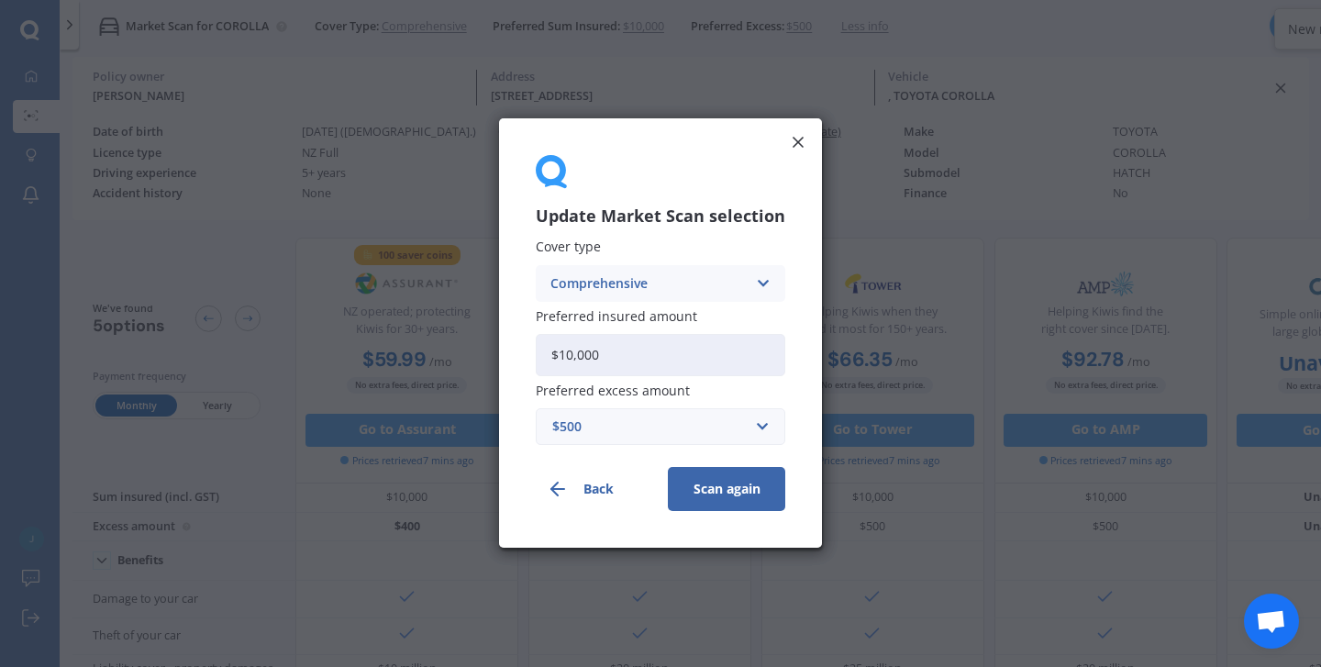
click at [672, 279] on div "Comprehensive" at bounding box center [648, 283] width 196 height 20
click at [672, 354] on span "Third Party, Fire & Theft" at bounding box center [626, 352] width 150 height 13
click at [727, 480] on button "Scan again" at bounding box center [726, 490] width 117 height 44
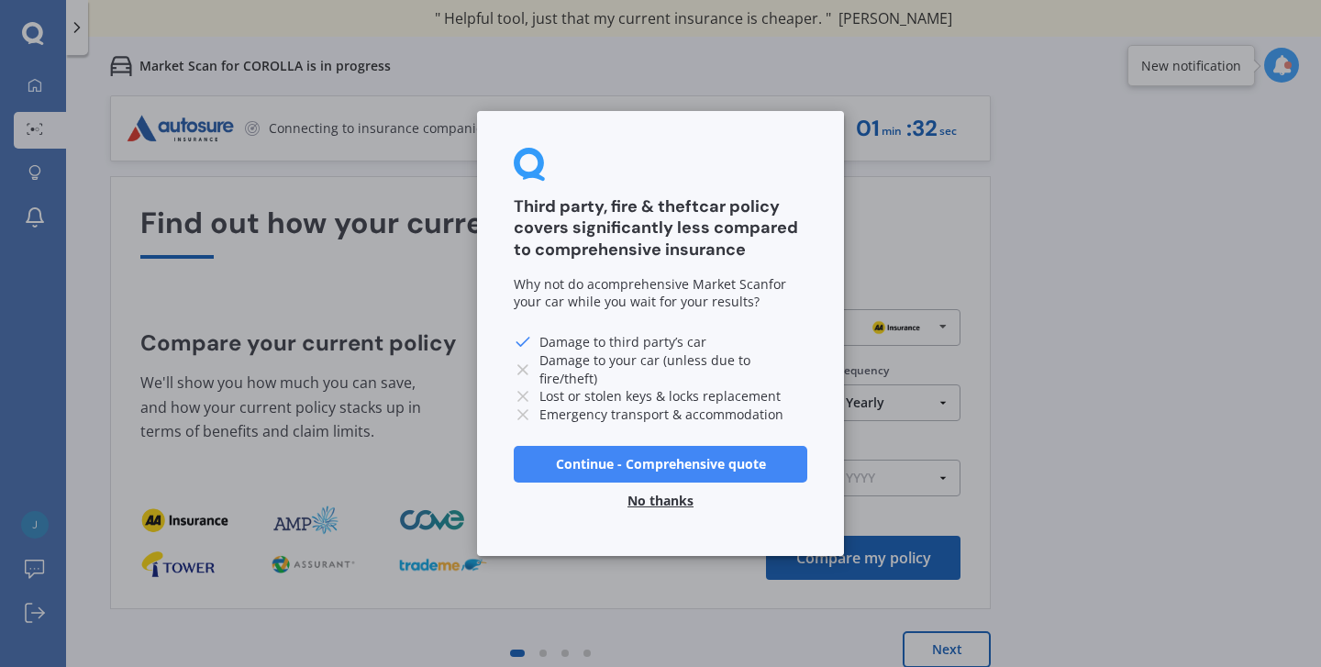
click at [717, 467] on button "Continue - Comprehensive quote" at bounding box center [661, 464] width 294 height 37
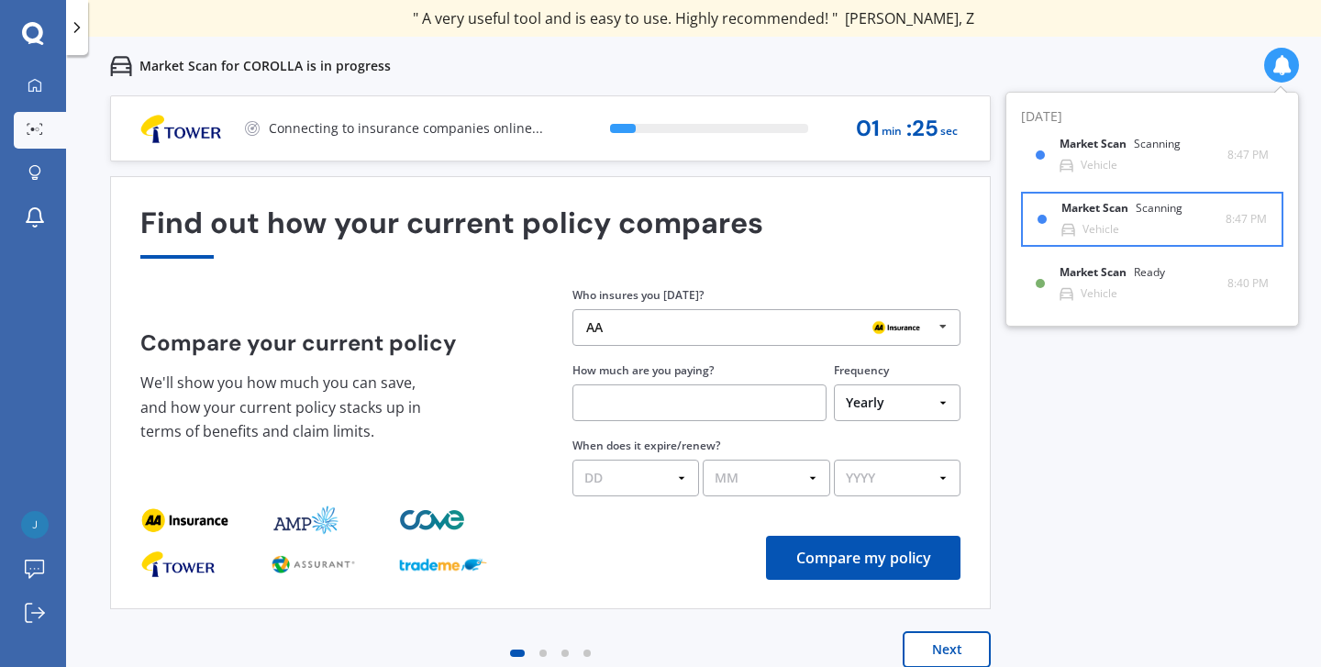
click at [1180, 226] on div "Market Scan Scanning Vehicle" at bounding box center [1143, 219] width 164 height 34
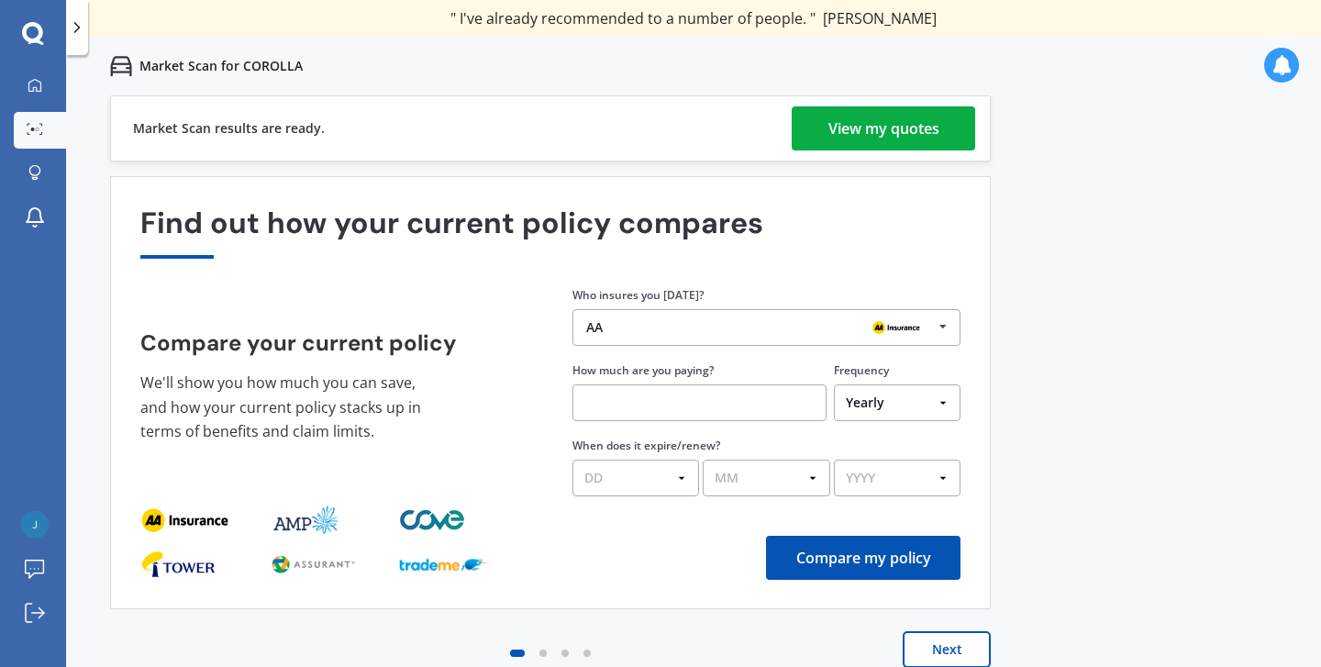
click at [889, 131] on div "View my quotes" at bounding box center [883, 128] width 111 height 44
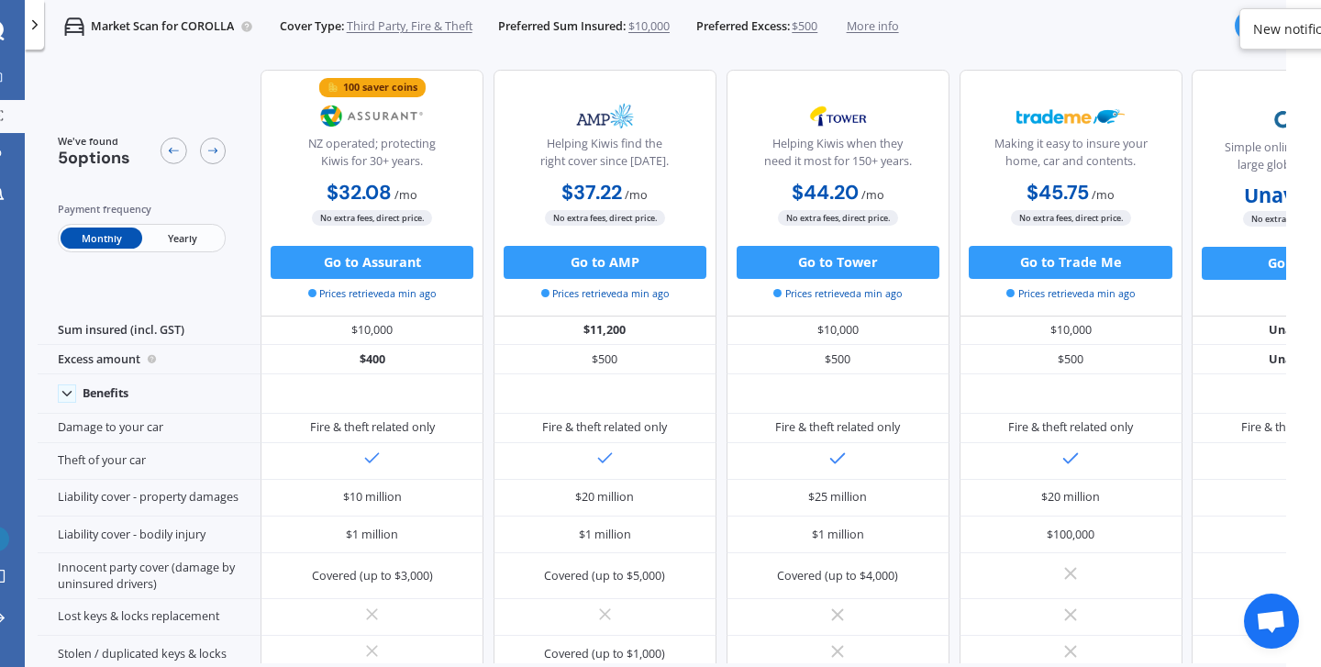
click at [166, 238] on span "Yearly" at bounding box center [182, 237] width 81 height 21
click at [105, 235] on span "Monthly" at bounding box center [101, 237] width 81 height 21
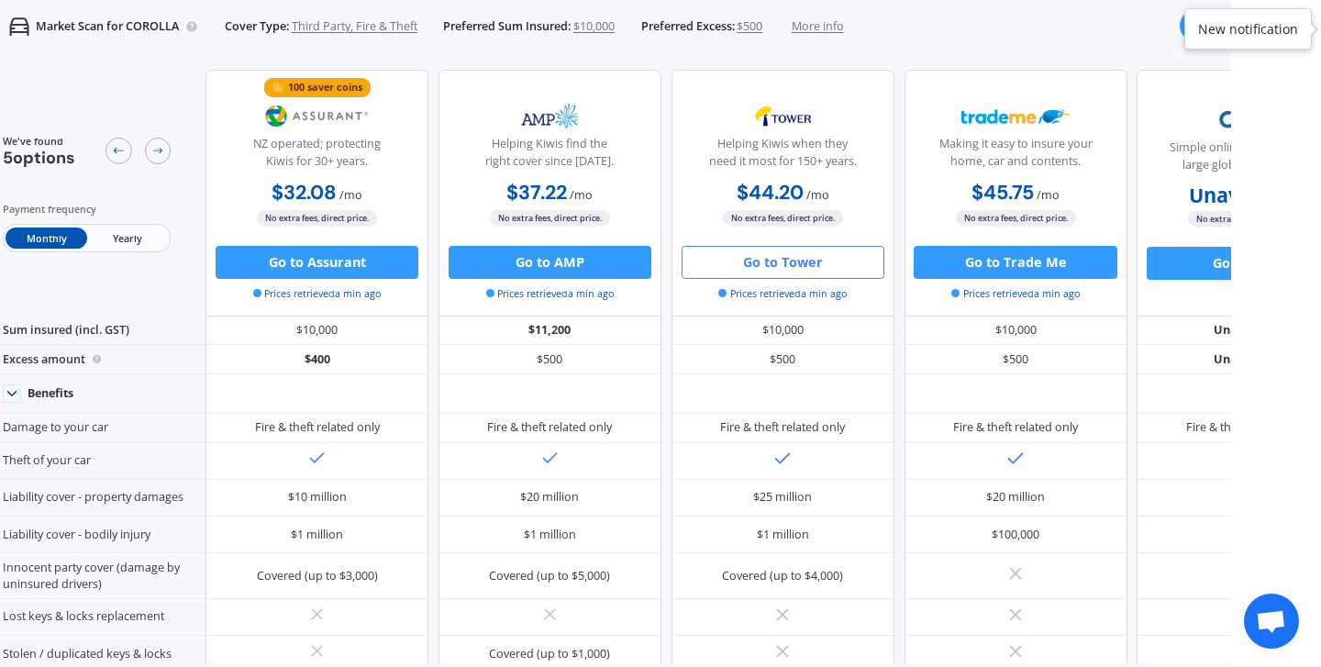
scroll to position [0, 90]
